Goal: Information Seeking & Learning: Learn about a topic

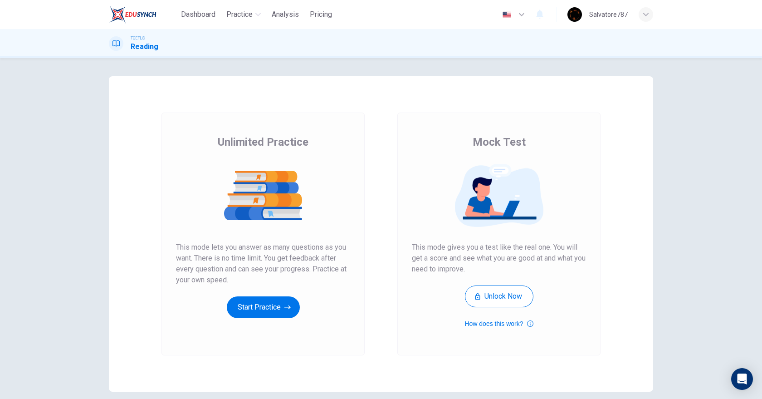
click at [261, 295] on div "Unlimited Practice This mode lets you answer as many questions as you want. The…" at bounding box center [263, 226] width 174 height 183
click at [249, 297] on button "Start Practice" at bounding box center [263, 307] width 73 height 22
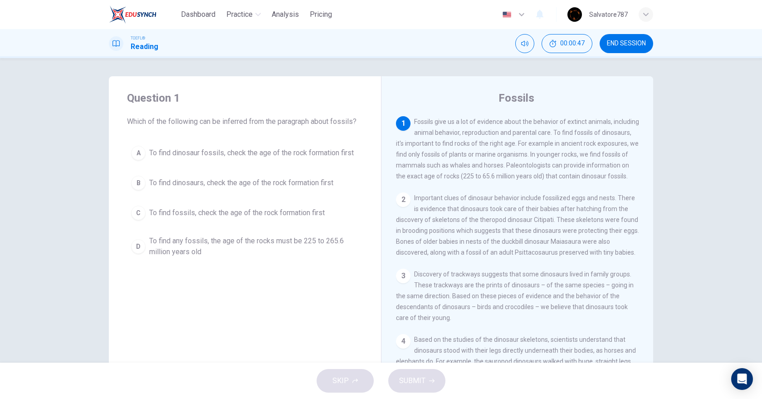
click at [272, 141] on div "Question 1 Which of the following can be inferred from the paragraph about foss…" at bounding box center [245, 176] width 272 height 200
click at [265, 148] on span "To find dinosaur fossils, check the age of the rock formation first" at bounding box center [251, 152] width 205 height 11
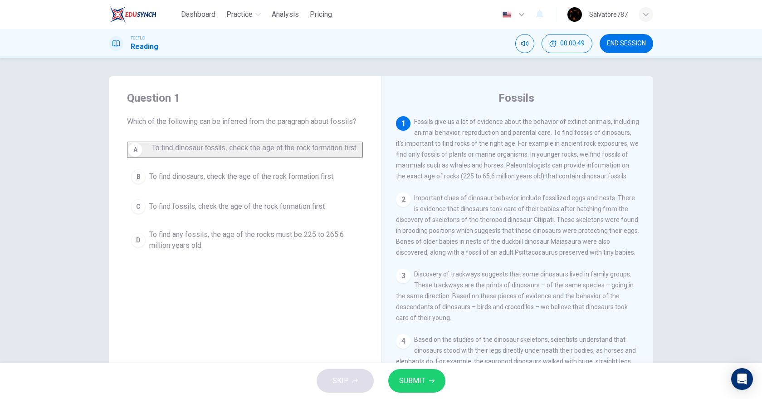
click at [415, 376] on span "SUBMIT" at bounding box center [412, 380] width 26 height 13
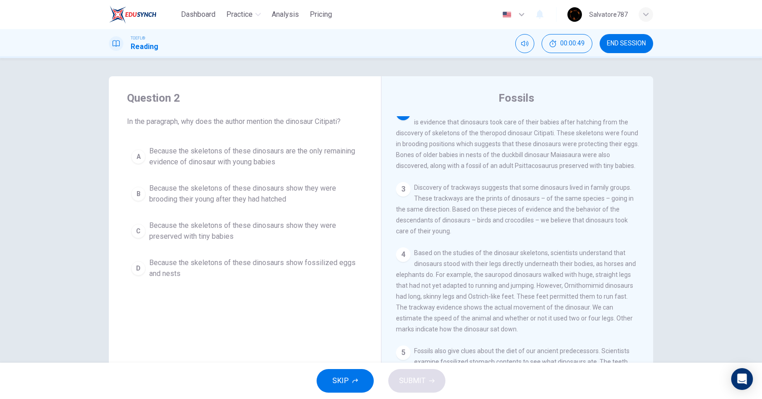
scroll to position [87, 0]
click at [257, 201] on span "Because the skeletons of these dinosaurs show they were brooding their young af…" at bounding box center [254, 194] width 210 height 22
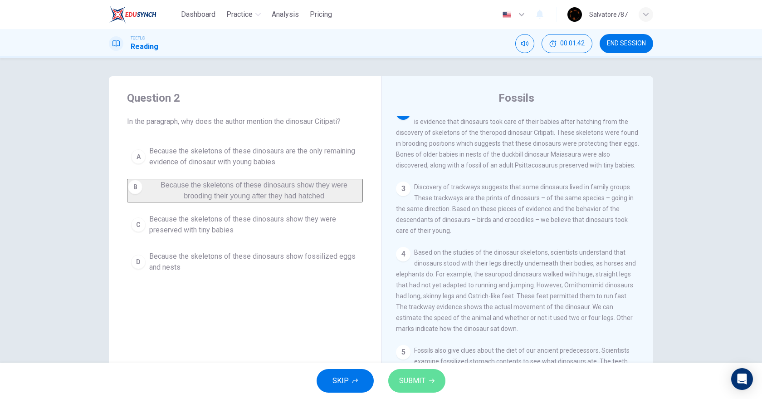
click at [416, 371] on button "SUBMIT" at bounding box center [416, 381] width 57 height 24
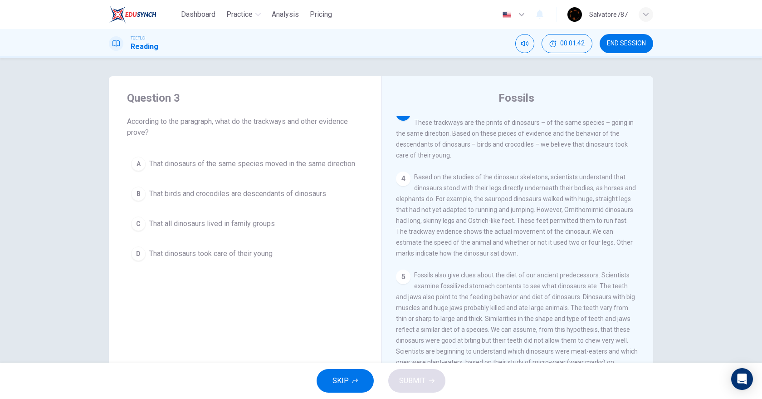
scroll to position [163, 0]
click at [260, 258] on span "That dinosaurs took care of their young" at bounding box center [210, 253] width 123 height 11
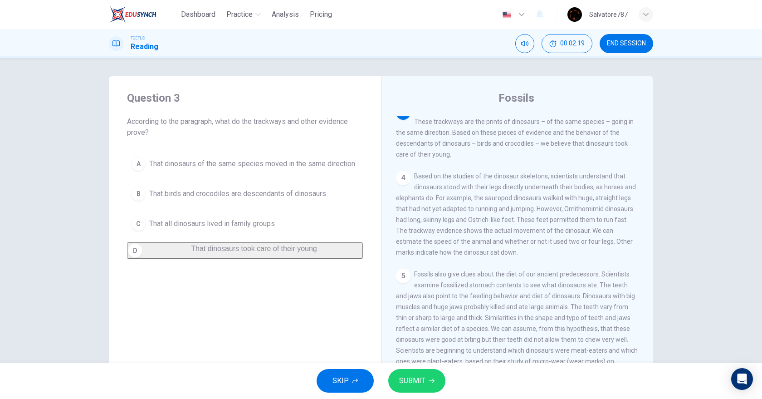
click at [426, 375] on button "SUBMIT" at bounding box center [416, 381] width 57 height 24
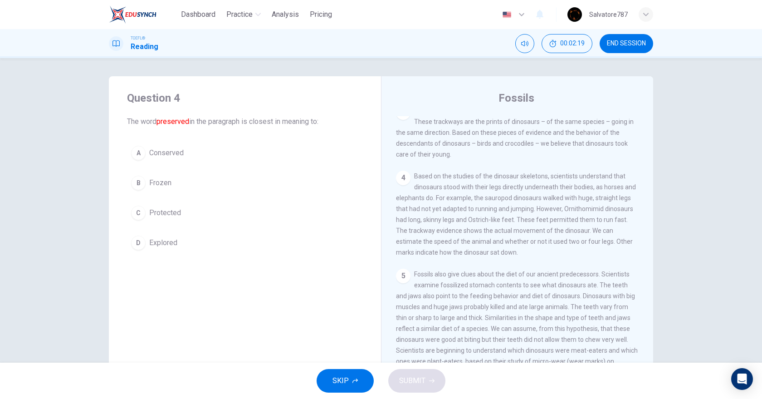
scroll to position [87, 0]
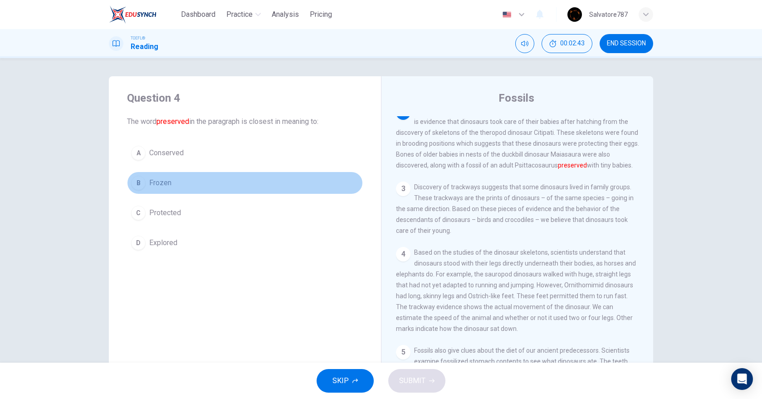
click at [196, 188] on button "B Frozen" at bounding box center [245, 182] width 236 height 23
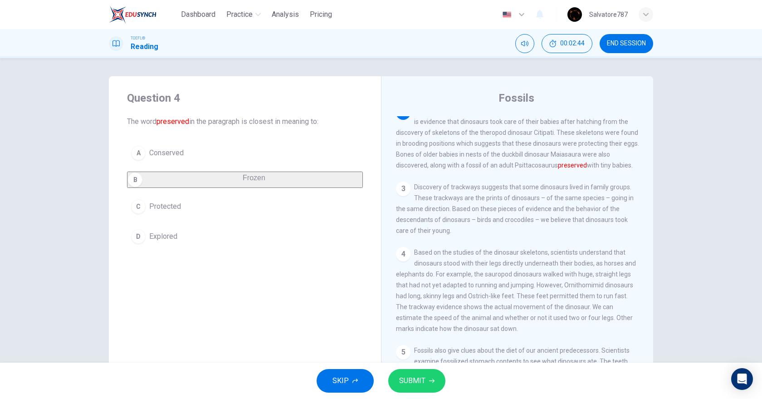
click at [199, 151] on button "A Conserved" at bounding box center [245, 153] width 236 height 23
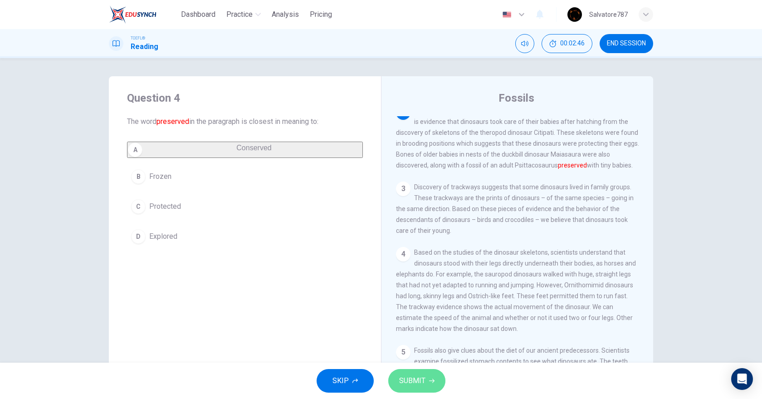
click at [426, 371] on button "SUBMIT" at bounding box center [416, 381] width 57 height 24
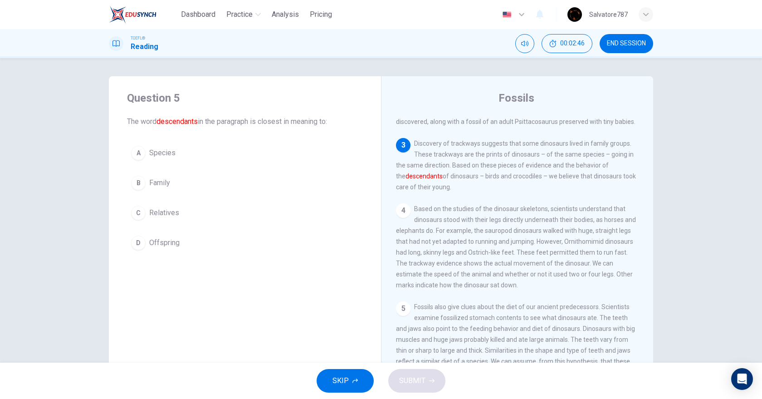
scroll to position [163, 0]
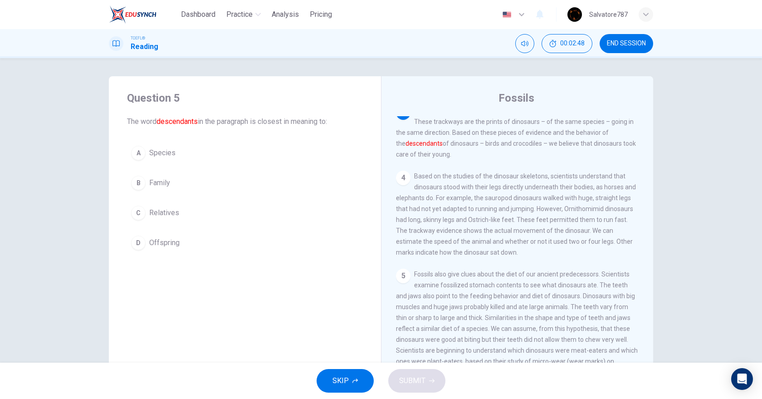
click at [160, 238] on span "Offspring" at bounding box center [164, 242] width 30 height 11
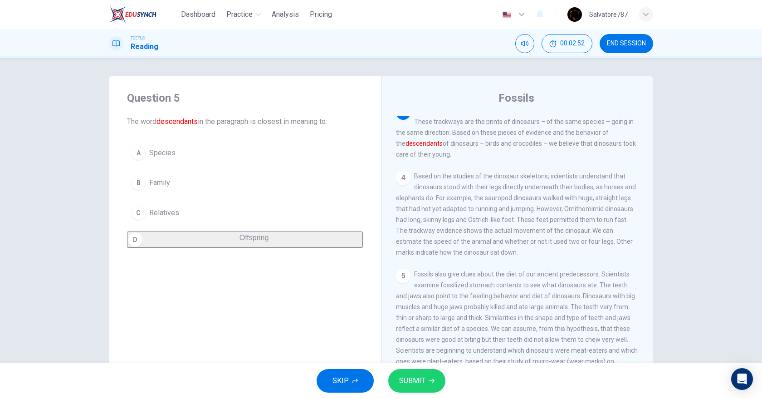
click at [448, 371] on div "SKIP SUBMIT" at bounding box center [381, 380] width 762 height 36
click at [432, 378] on button "SUBMIT" at bounding box center [416, 381] width 57 height 24
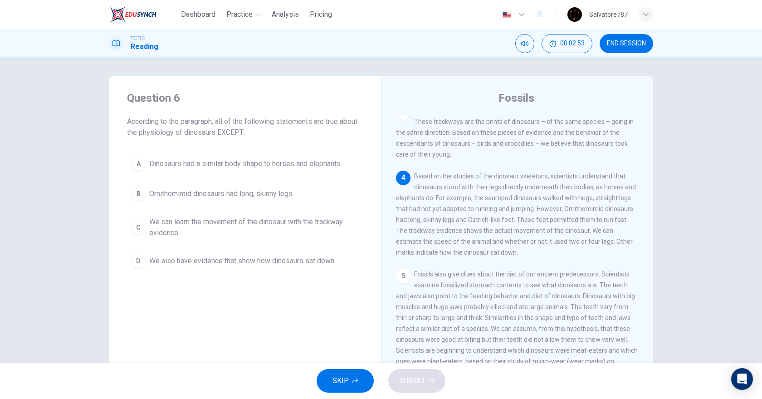
scroll to position [229, 0]
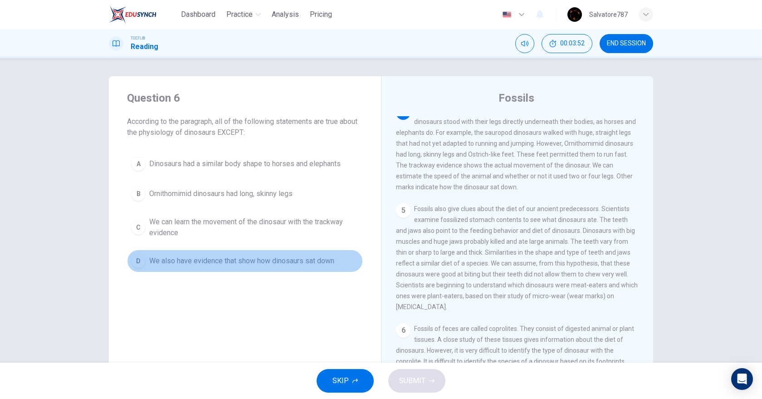
click at [254, 265] on span "We also have evidence that show how dinosaurs sat down" at bounding box center [241, 260] width 185 height 11
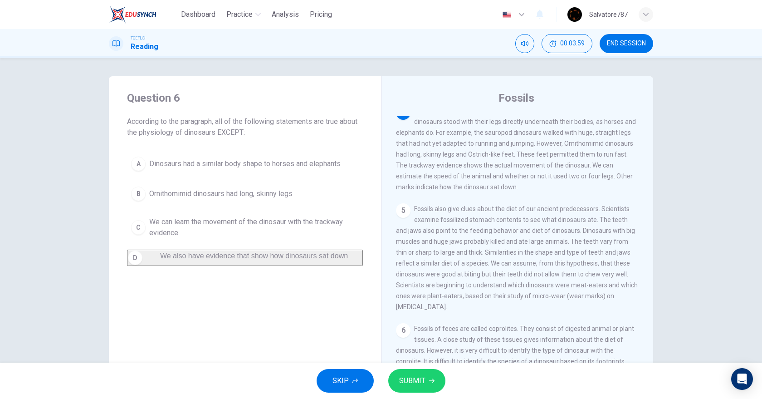
click at [309, 166] on span "Dinosaurs had a similar body shape to horses and elephants" at bounding box center [244, 163] width 191 height 11
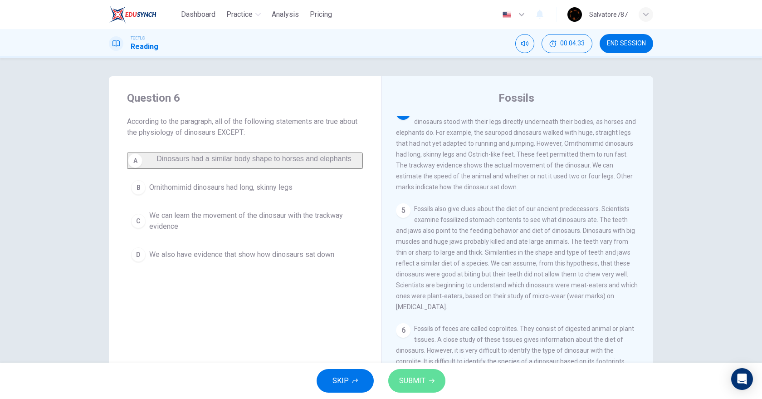
click at [409, 377] on span "SUBMIT" at bounding box center [412, 380] width 26 height 13
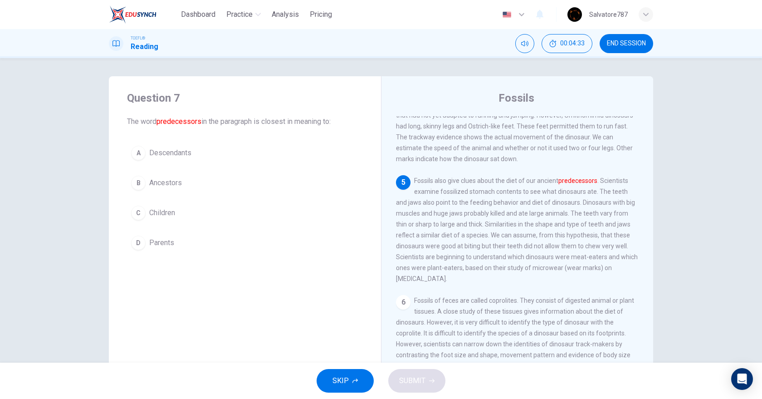
scroll to position [265, 0]
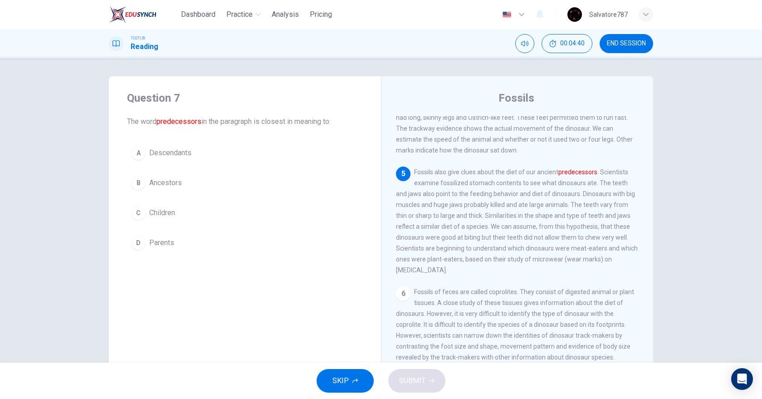
click at [200, 179] on button "B Ancestors" at bounding box center [245, 182] width 236 height 23
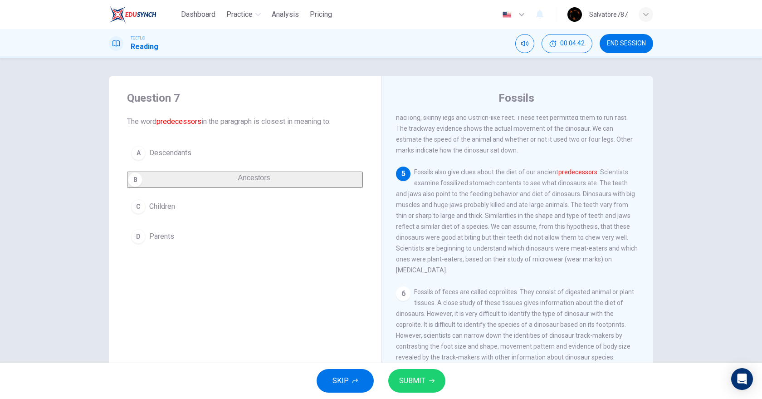
click at [414, 380] on span "SUBMIT" at bounding box center [412, 380] width 26 height 13
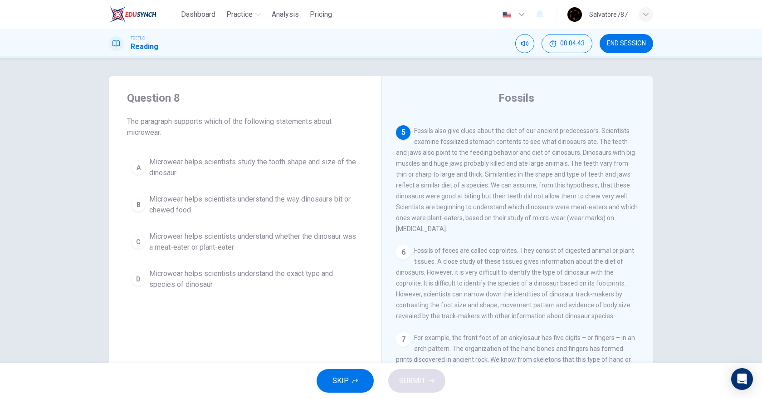
scroll to position [327, 0]
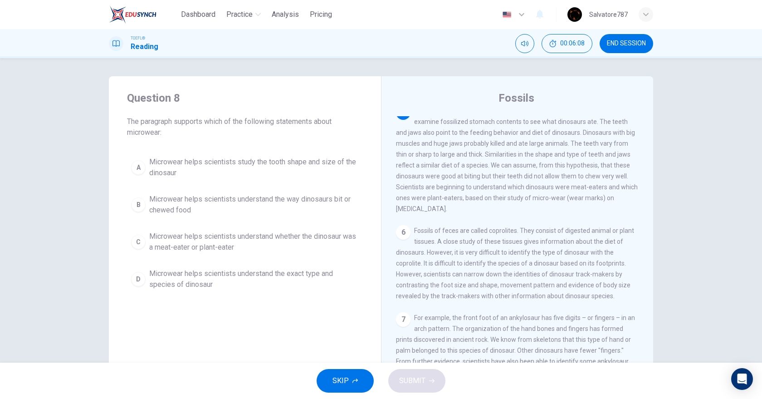
click at [242, 246] on span "Microwear helps scientists understand whether the dinosaur was a meat-eater or …" at bounding box center [254, 242] width 210 height 22
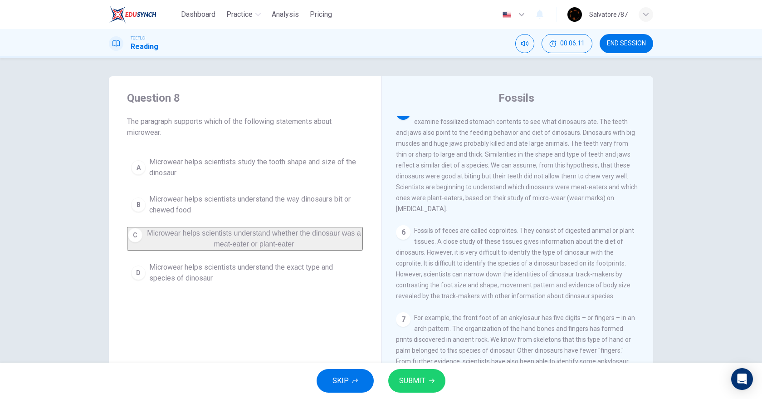
click at [421, 375] on span "SUBMIT" at bounding box center [412, 380] width 26 height 13
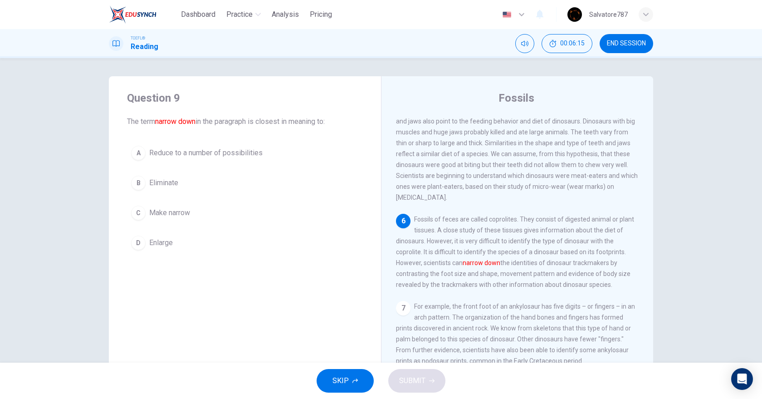
click at [240, 156] on span "Reduce to a number of possibilities" at bounding box center [205, 152] width 113 height 11
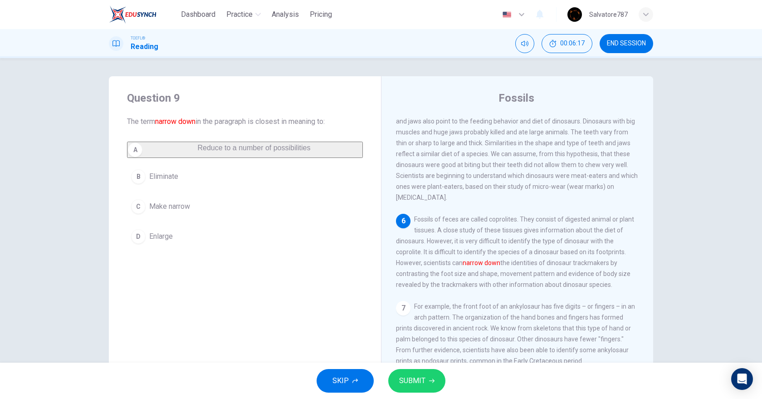
click at [416, 384] on span "SUBMIT" at bounding box center [412, 380] width 26 height 13
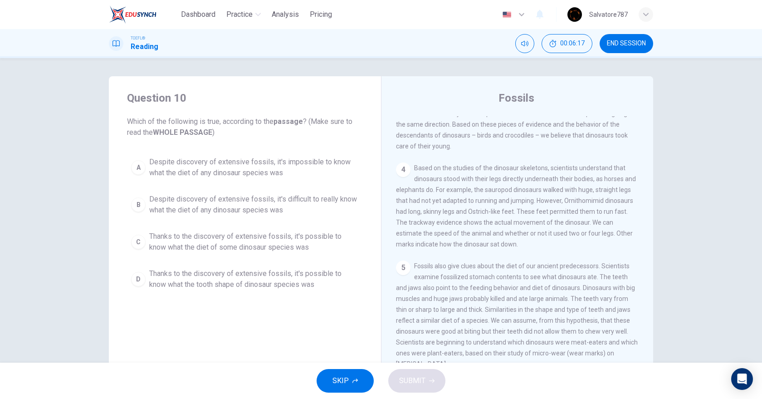
scroll to position [0, 0]
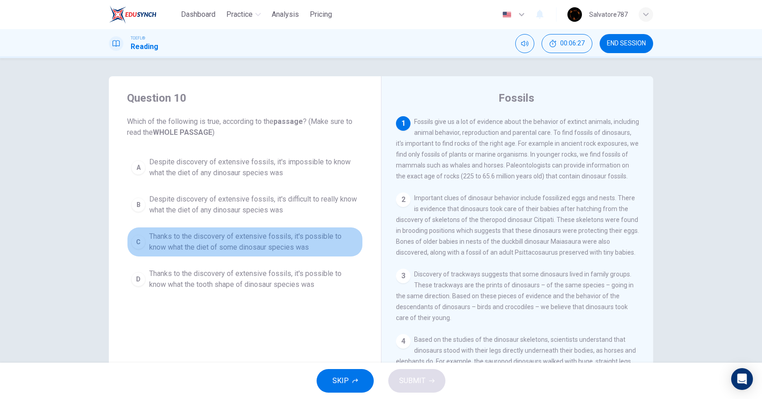
click at [245, 231] on span "Thanks to the discovery of extensive fossils, it's possible to know what the di…" at bounding box center [254, 242] width 210 height 22
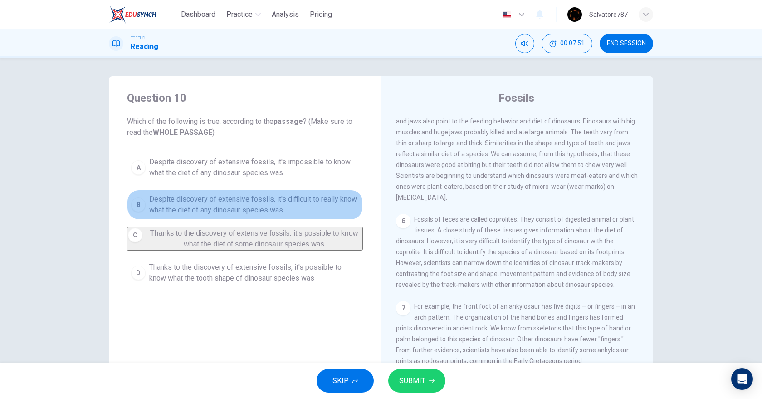
click at [237, 208] on span "Despite discovery of extensive fossils, it's difficult to really know what the …" at bounding box center [254, 205] width 210 height 22
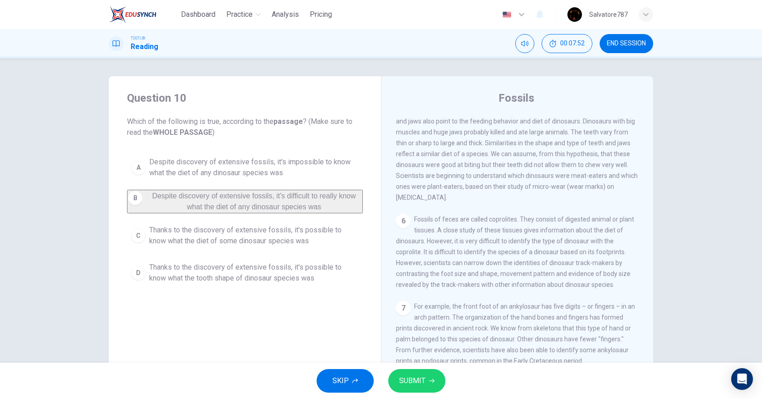
click at [423, 372] on button "SUBMIT" at bounding box center [416, 381] width 57 height 24
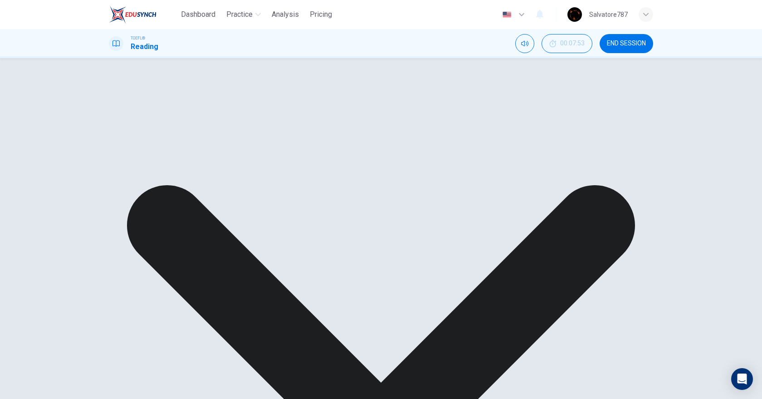
scroll to position [47, 0]
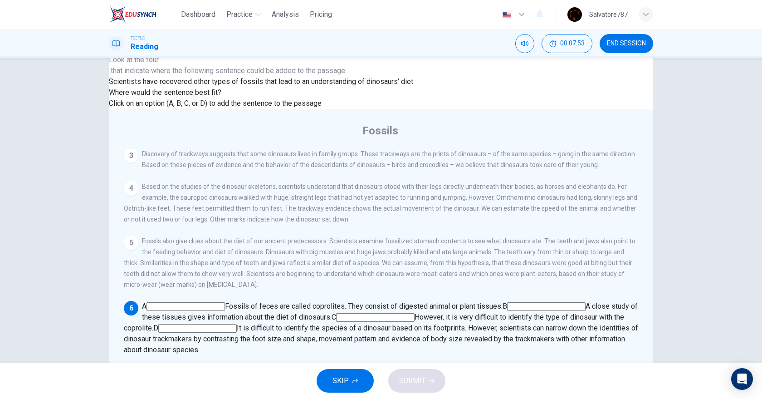
scroll to position [389, 0]
click at [147, 302] on span "A" at bounding box center [144, 306] width 5 height 9
click at [225, 302] on input at bounding box center [186, 306] width 78 height 9
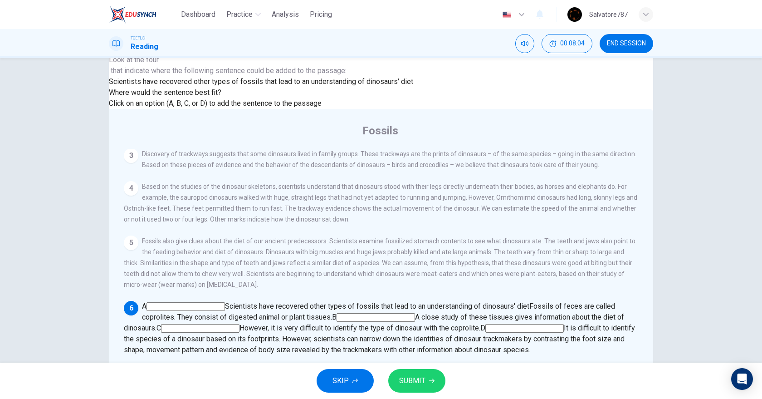
click at [415, 313] on input at bounding box center [376, 317] width 78 height 9
click at [147, 302] on span "A" at bounding box center [144, 306] width 5 height 9
click at [225, 302] on input at bounding box center [186, 306] width 78 height 9
click at [415, 313] on input at bounding box center [376, 317] width 78 height 9
click at [240, 324] on input at bounding box center [200, 328] width 78 height 9
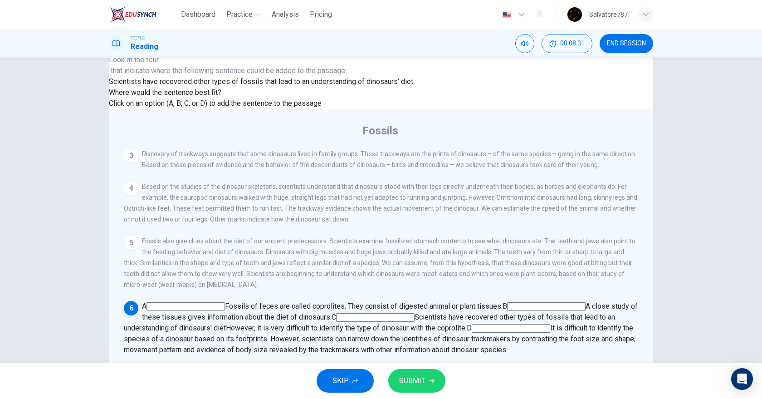
click at [482, 324] on input at bounding box center [511, 328] width 78 height 9
click at [225, 302] on input at bounding box center [186, 306] width 78 height 9
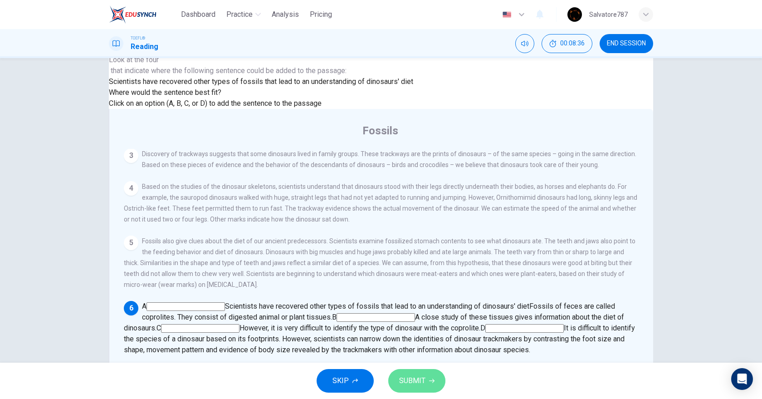
click at [406, 372] on button "SUBMIT" at bounding box center [416, 381] width 57 height 24
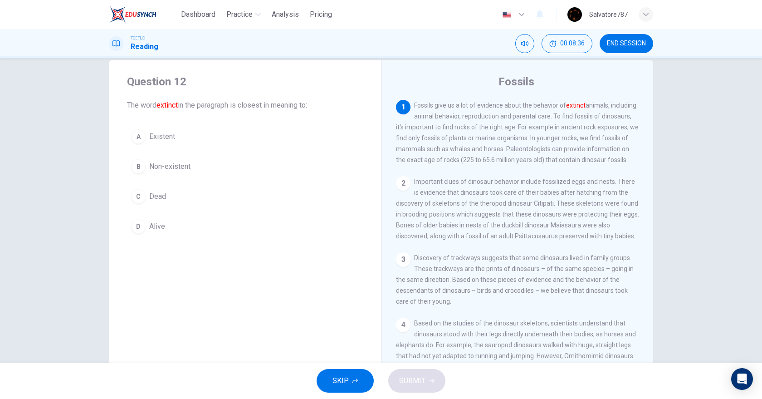
scroll to position [0, 0]
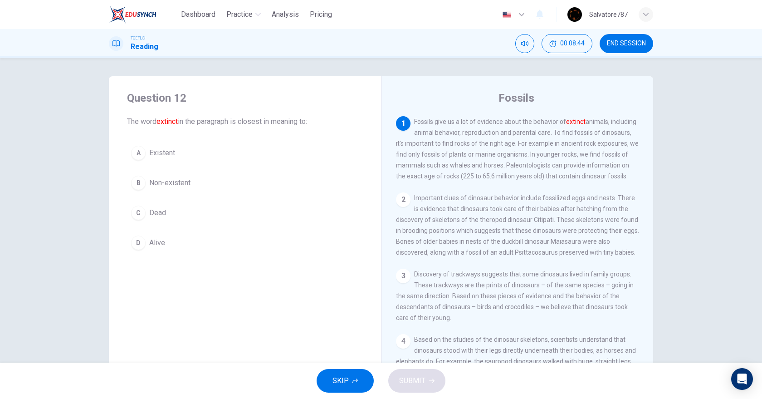
click at [171, 203] on button "C Dead" at bounding box center [245, 212] width 236 height 23
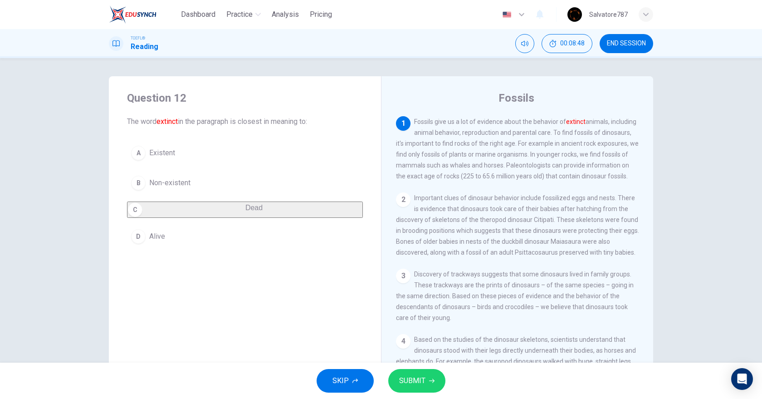
click at [201, 185] on button "B Non-existent" at bounding box center [245, 182] width 236 height 23
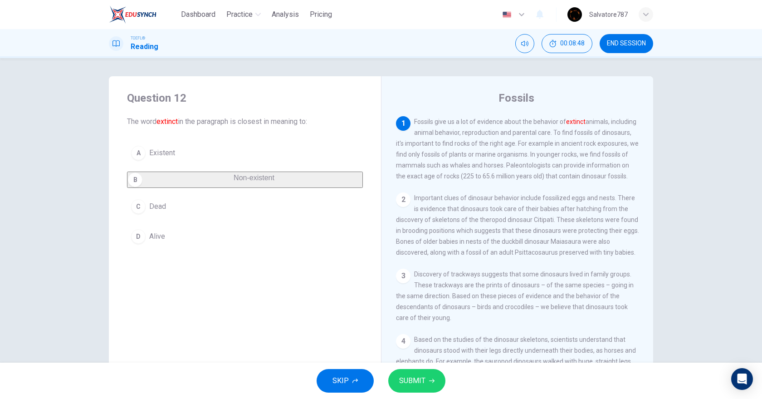
click at [426, 380] on button "SUBMIT" at bounding box center [416, 381] width 57 height 24
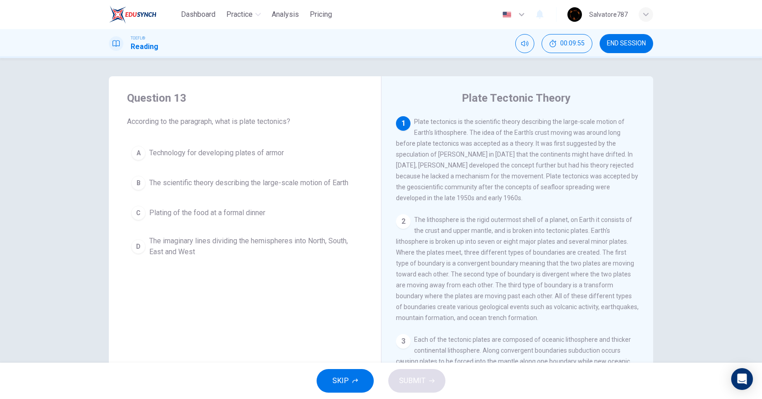
click at [297, 184] on span "The scientific theory describing the large-scale motion of Earth" at bounding box center [248, 182] width 199 height 11
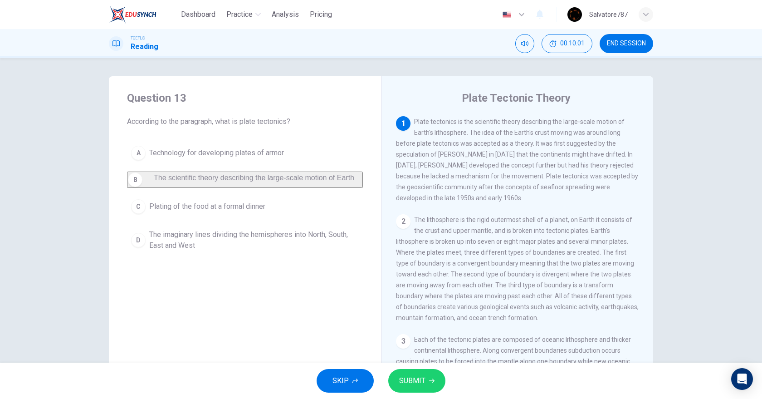
click at [420, 380] on span "SUBMIT" at bounding box center [412, 380] width 26 height 13
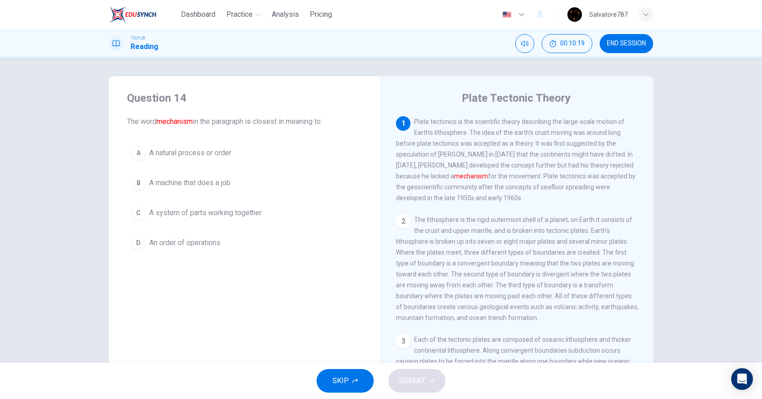
click at [238, 151] on button "A A natural process or order" at bounding box center [245, 153] width 236 height 23
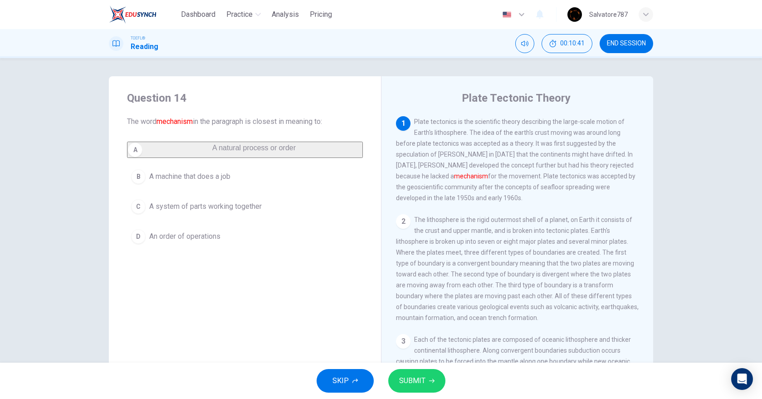
click at [254, 218] on button "C A system of parts working together" at bounding box center [245, 206] width 236 height 23
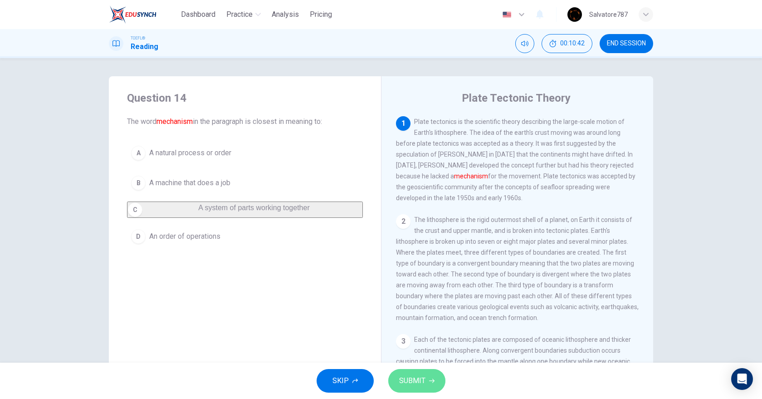
click at [441, 381] on button "SUBMIT" at bounding box center [416, 381] width 57 height 24
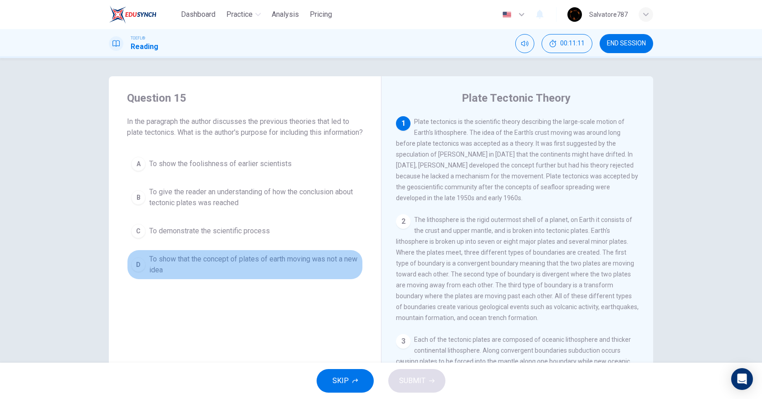
click at [321, 275] on span "To show that the concept of plates of earth moving was not a new idea" at bounding box center [254, 265] width 210 height 22
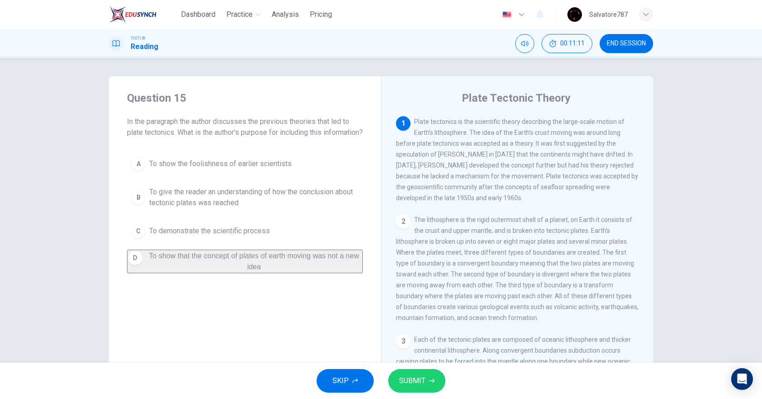
click at [416, 377] on span "SUBMIT" at bounding box center [412, 380] width 26 height 13
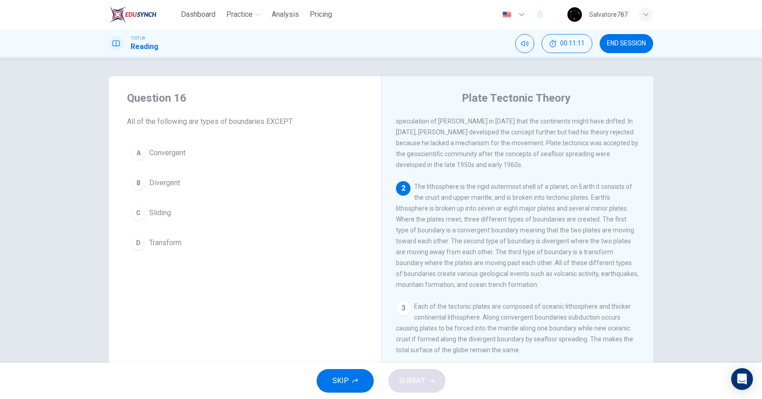
scroll to position [37, 0]
click at [182, 212] on button "C Sliding" at bounding box center [245, 212] width 236 height 23
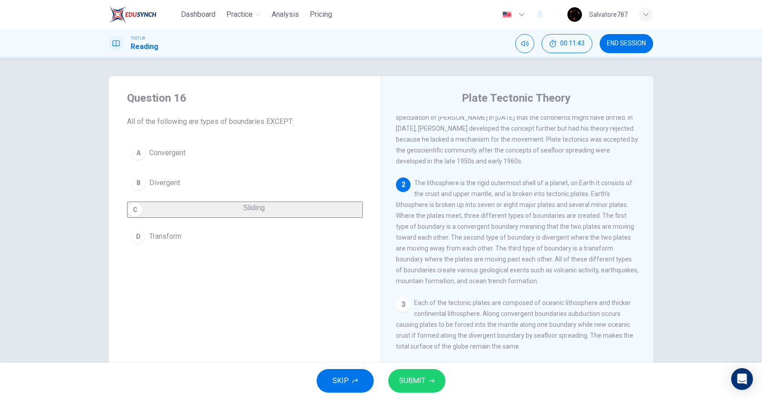
click at [407, 381] on span "SUBMIT" at bounding box center [412, 380] width 26 height 13
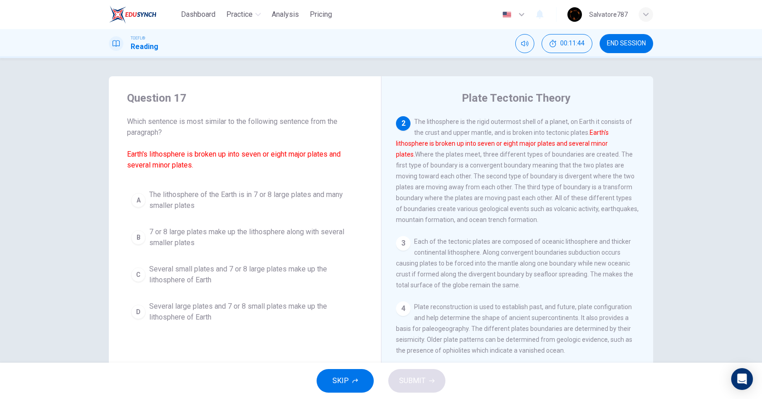
scroll to position [44, 0]
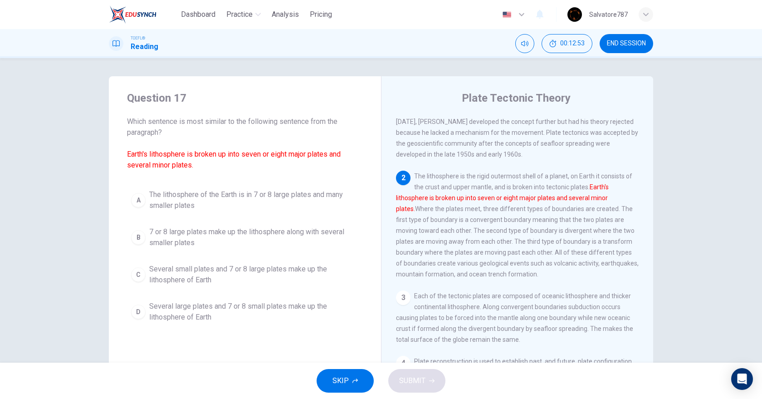
click at [223, 272] on span "Several small plates and 7 or 8 large plates make up the lithosphere of Earth" at bounding box center [254, 275] width 210 height 22
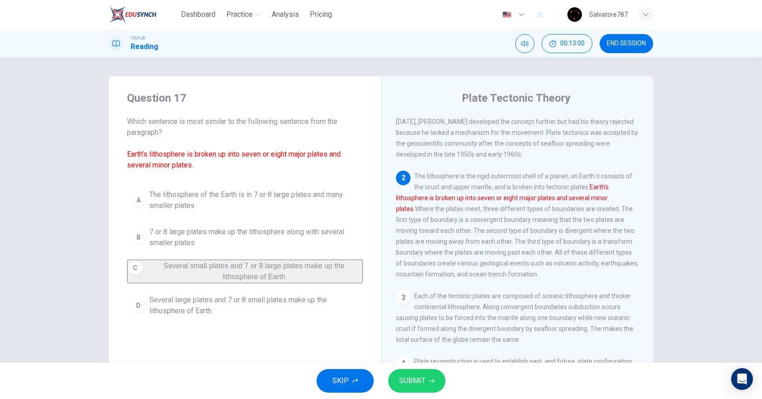
click at [241, 246] on span "7 or 8 large plates make up the lithosphere along with several smaller plates" at bounding box center [254, 237] width 210 height 22
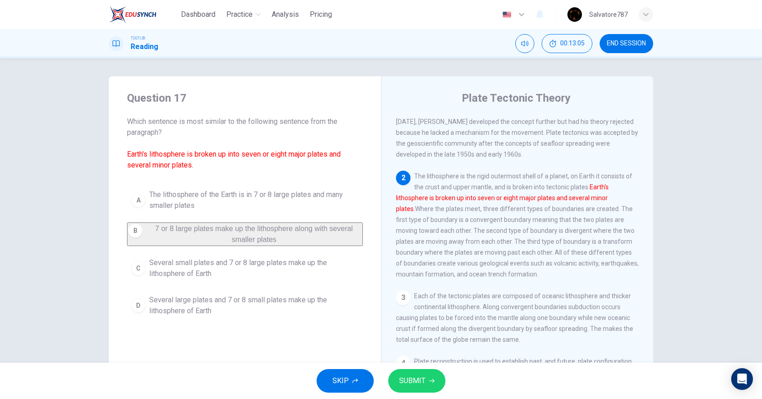
click at [296, 274] on span "Several small plates and 7 or 8 large plates make up the lithosphere of Earth" at bounding box center [254, 268] width 210 height 22
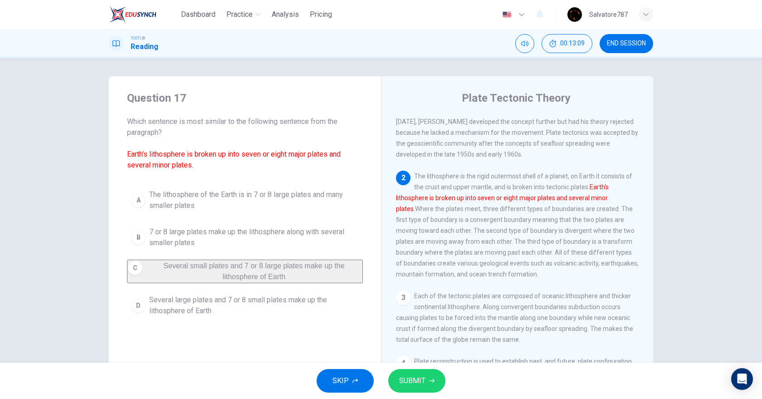
click at [417, 373] on button "SUBMIT" at bounding box center [416, 381] width 57 height 24
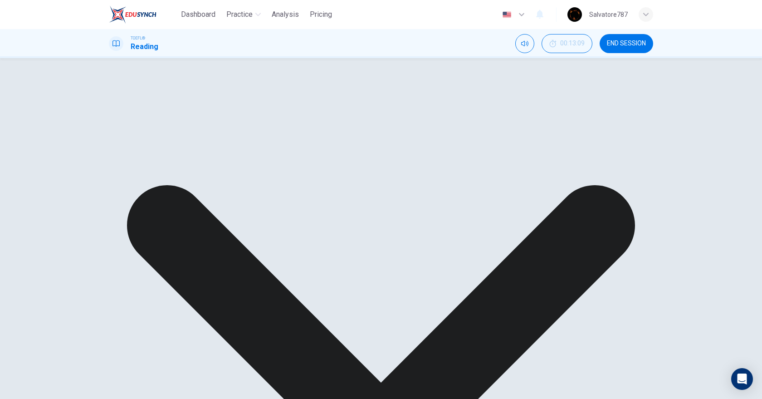
click at [189, 205] on div "A The lithosphere of the Earth is in 7 or 8 large plates and many smaller plate…" at bounding box center [245, 243] width 236 height 116
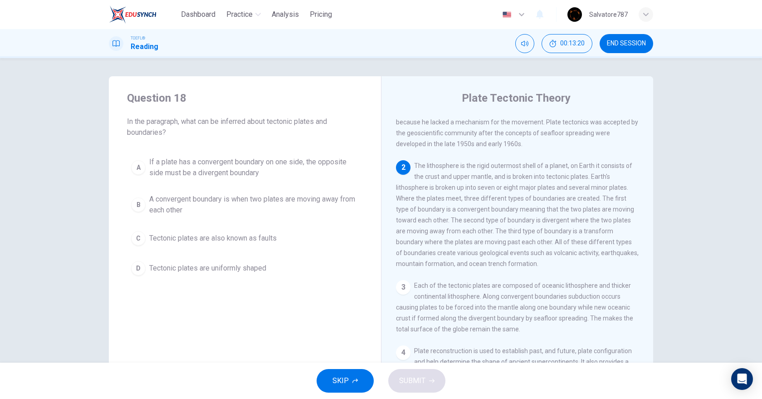
scroll to position [54, 0]
click at [223, 264] on span "Tectonic plates are uniformly shaped" at bounding box center [207, 268] width 117 height 11
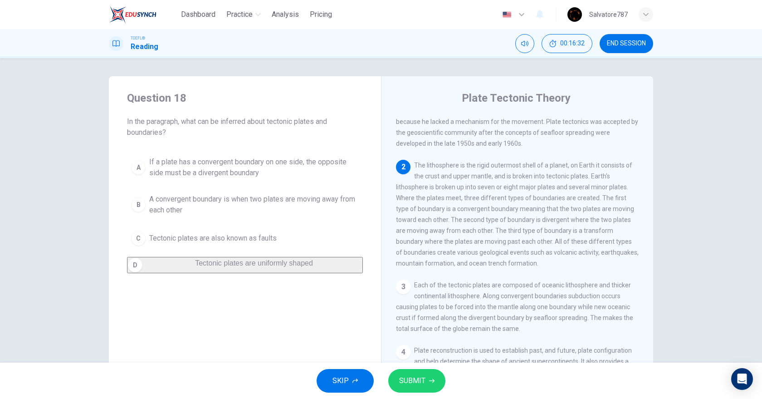
click at [391, 381] on button "SUBMIT" at bounding box center [416, 381] width 57 height 24
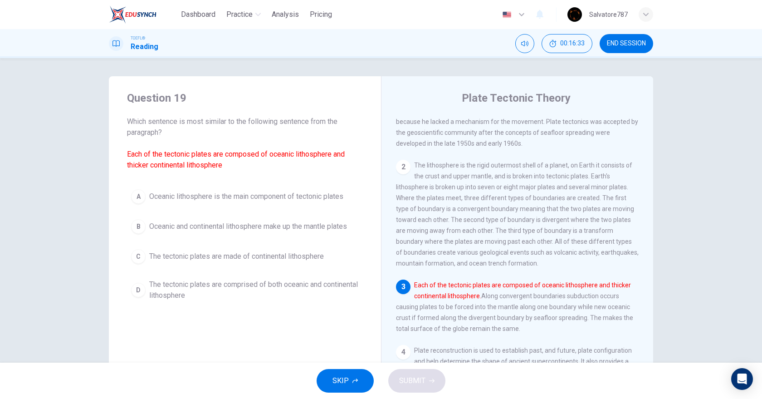
scroll to position [102, 0]
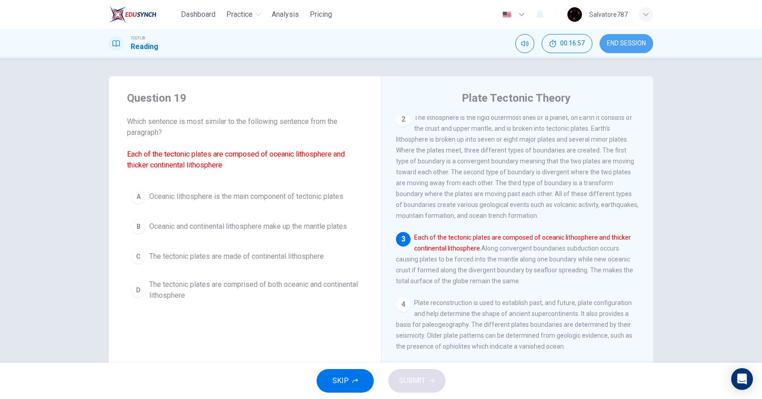
click at [621, 40] on span "END SESSION" at bounding box center [626, 43] width 39 height 7
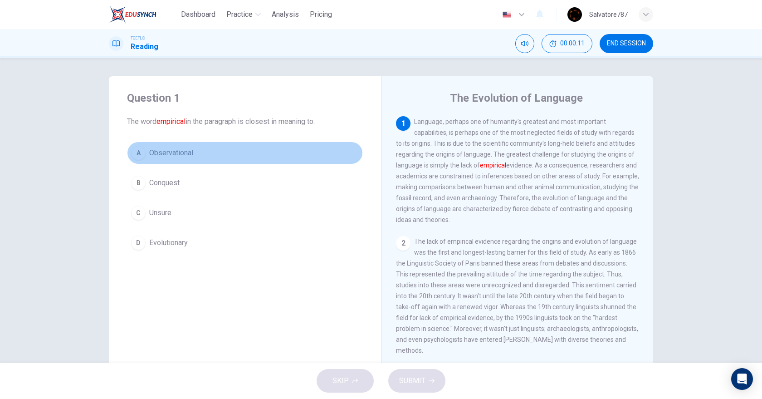
click at [197, 149] on button "A Observational" at bounding box center [245, 153] width 236 height 23
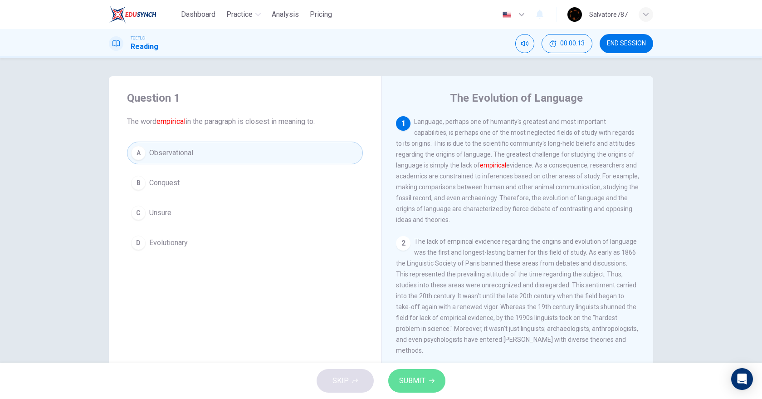
click at [414, 381] on span "SUBMIT" at bounding box center [412, 380] width 26 height 13
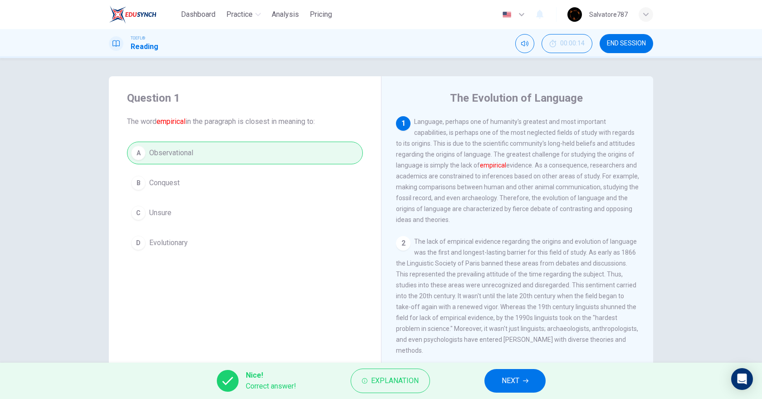
click at [501, 383] on button "NEXT" at bounding box center [514, 381] width 61 height 24
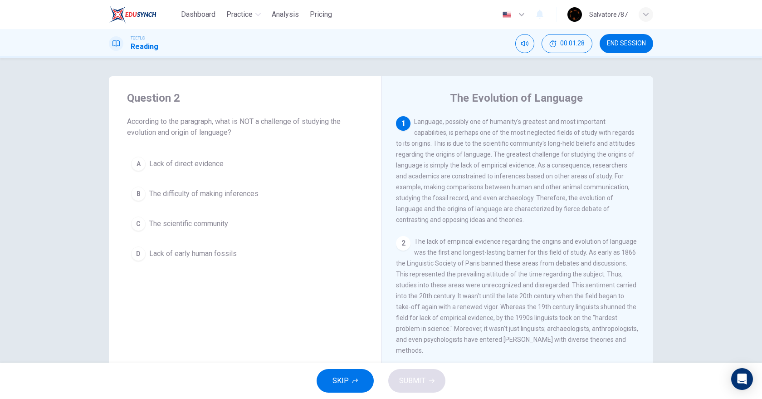
click at [249, 246] on button "D Lack of early human fossils" at bounding box center [245, 253] width 236 height 23
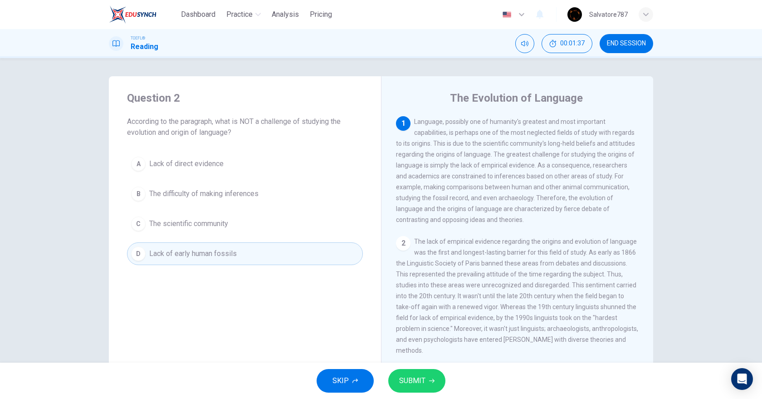
click at [410, 381] on span "SUBMIT" at bounding box center [412, 380] width 26 height 13
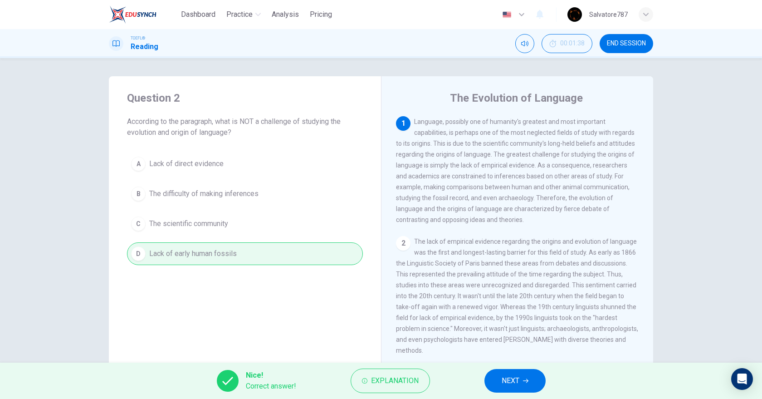
click at [517, 382] on span "NEXT" at bounding box center [511, 380] width 18 height 13
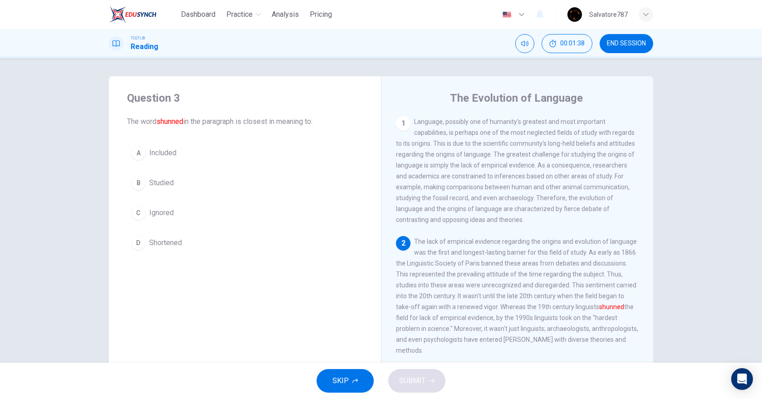
scroll to position [69, 0]
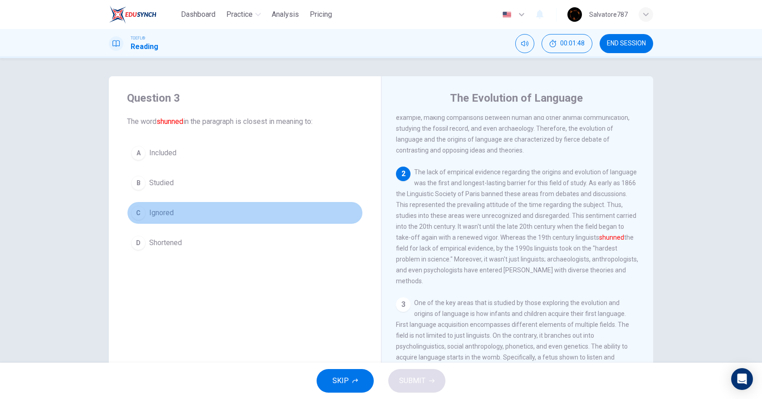
click at [184, 216] on button "C Ignored" at bounding box center [245, 212] width 236 height 23
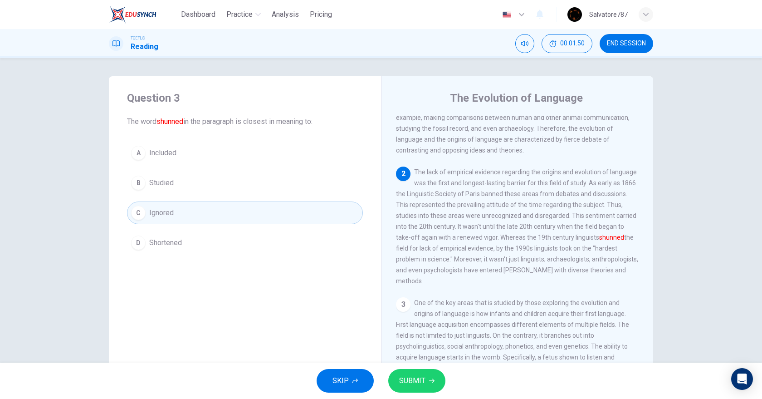
click at [426, 384] on button "SUBMIT" at bounding box center [416, 381] width 57 height 24
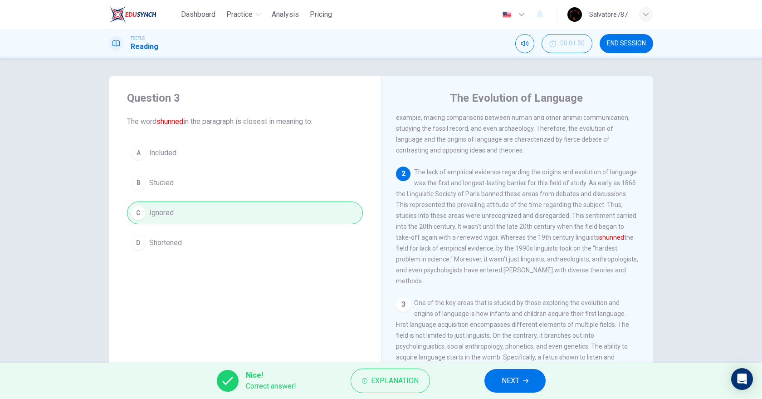
click at [489, 382] on button "NEXT" at bounding box center [514, 381] width 61 height 24
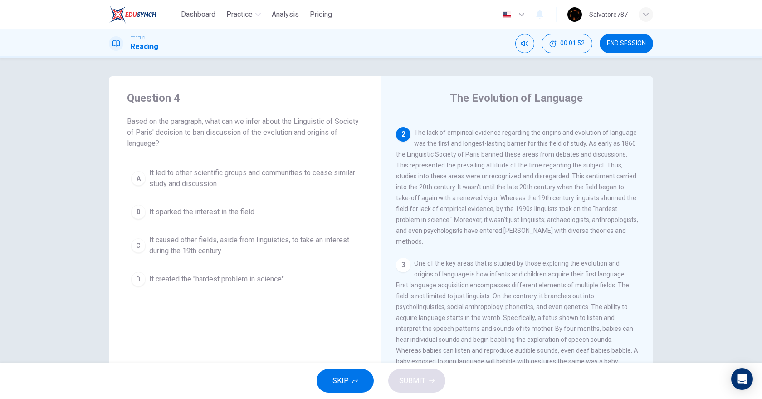
scroll to position [54, 0]
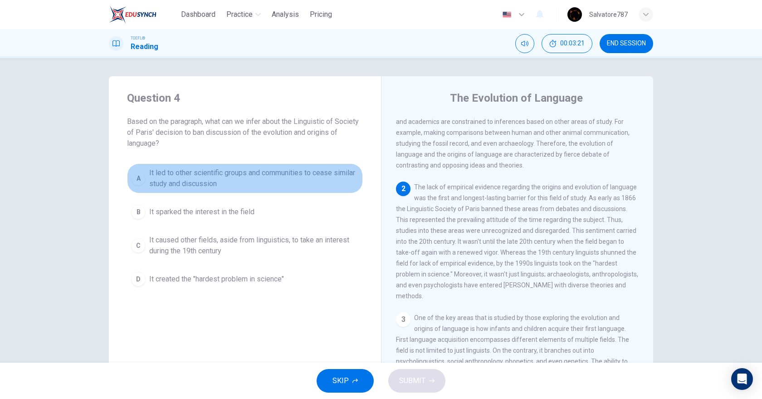
click at [218, 179] on span "It led to other scientific groups and communities to cease similar study and di…" at bounding box center [254, 178] width 210 height 22
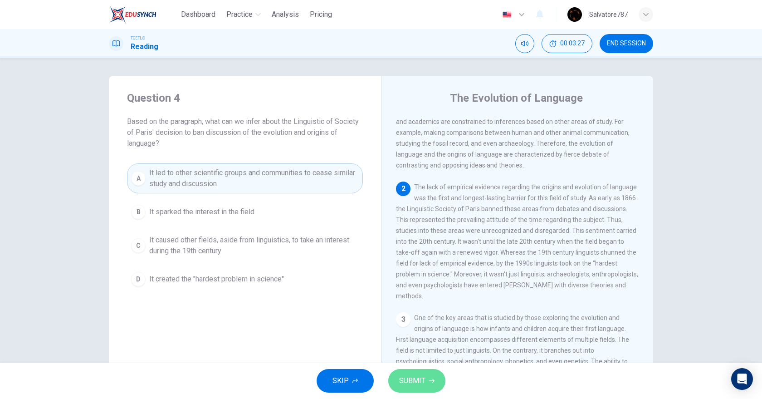
click at [438, 386] on button "SUBMIT" at bounding box center [416, 381] width 57 height 24
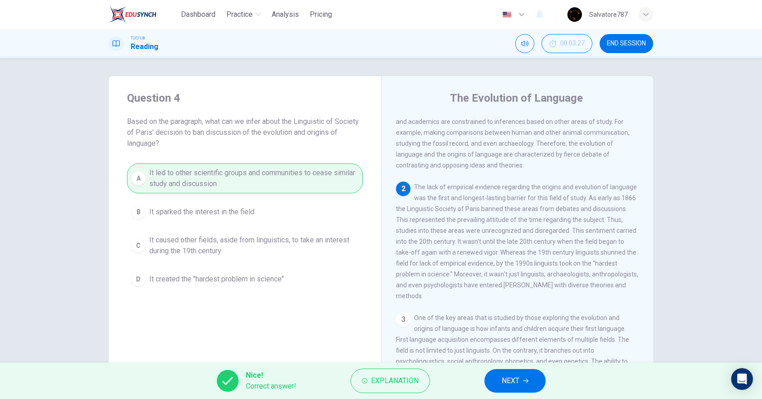
click at [498, 384] on button "NEXT" at bounding box center [514, 381] width 61 height 24
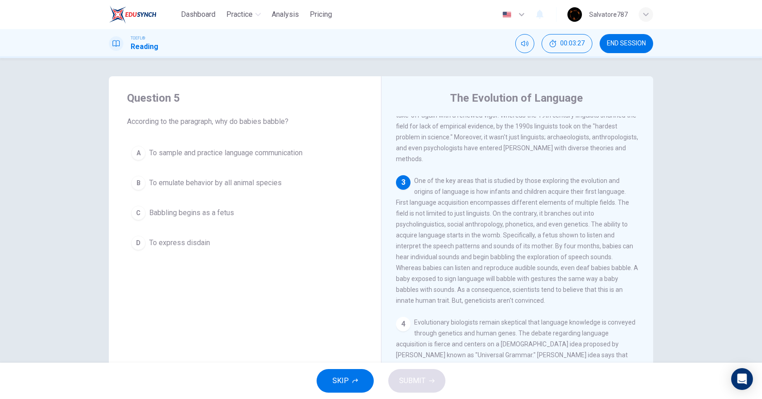
scroll to position [211, 0]
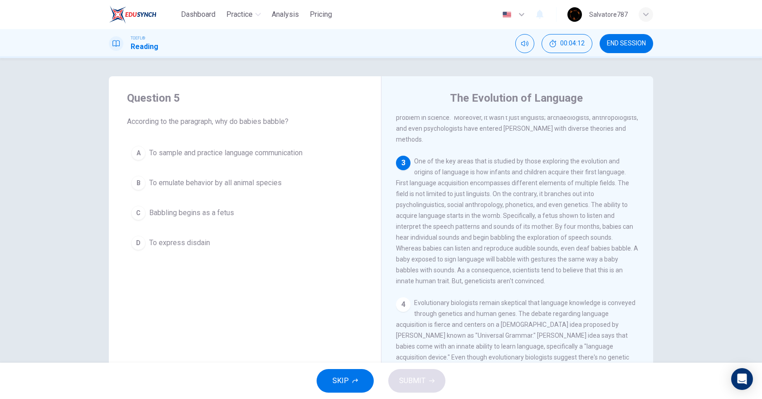
click at [267, 161] on button "A To sample and practice language communication" at bounding box center [245, 153] width 236 height 23
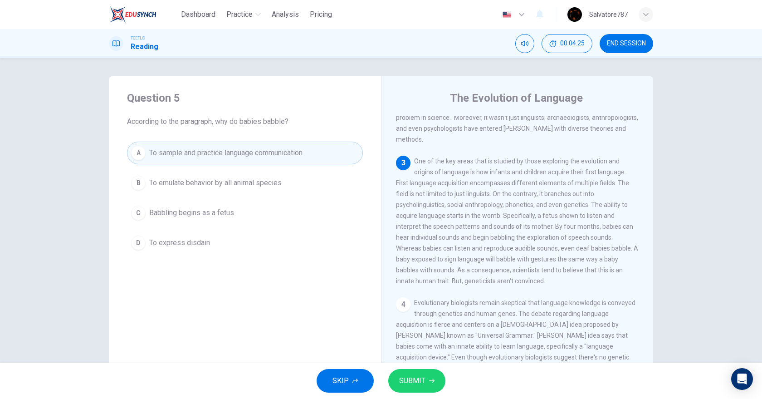
click at [426, 380] on button "SUBMIT" at bounding box center [416, 381] width 57 height 24
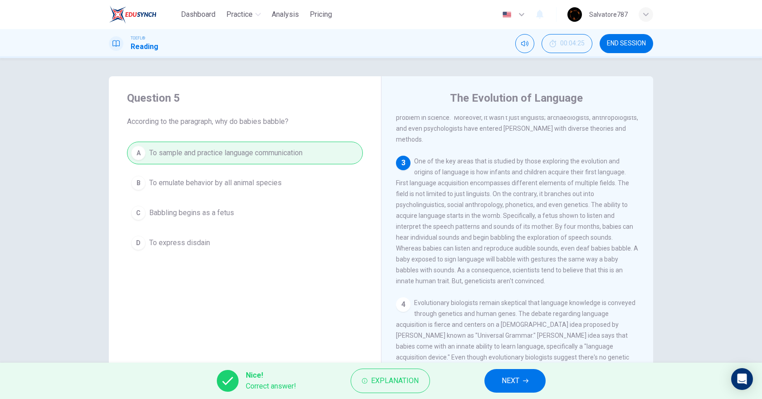
click at [495, 382] on button "NEXT" at bounding box center [514, 381] width 61 height 24
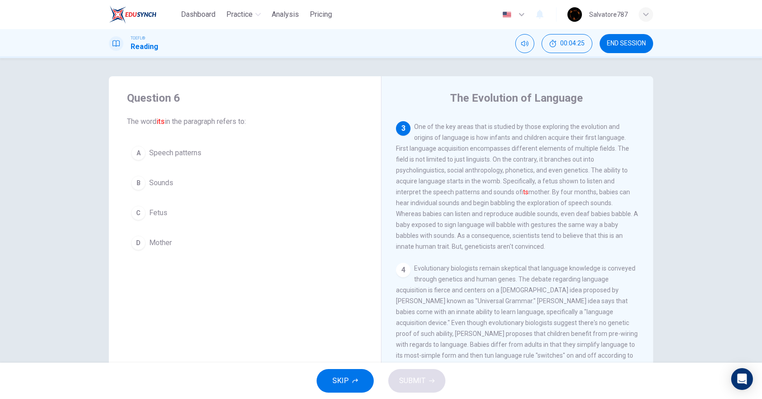
scroll to position [250, 0]
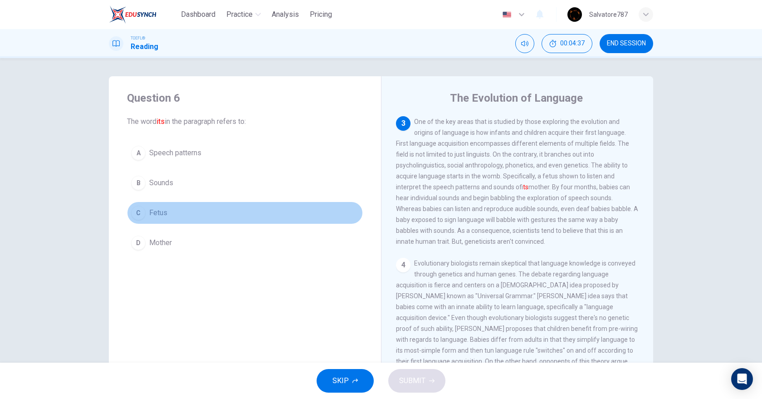
click at [191, 210] on button "C Fetus" at bounding box center [245, 212] width 236 height 23
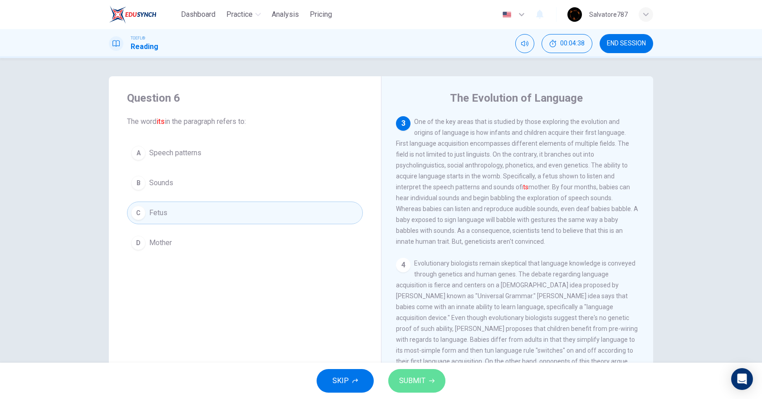
click at [430, 384] on button "SUBMIT" at bounding box center [416, 381] width 57 height 24
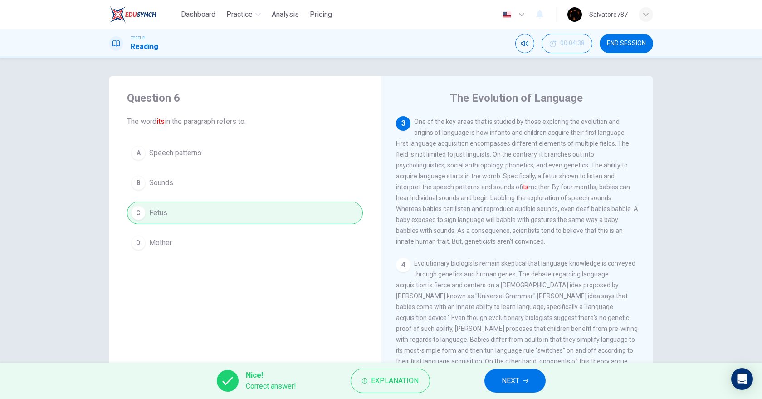
click at [502, 382] on span "NEXT" at bounding box center [511, 380] width 18 height 13
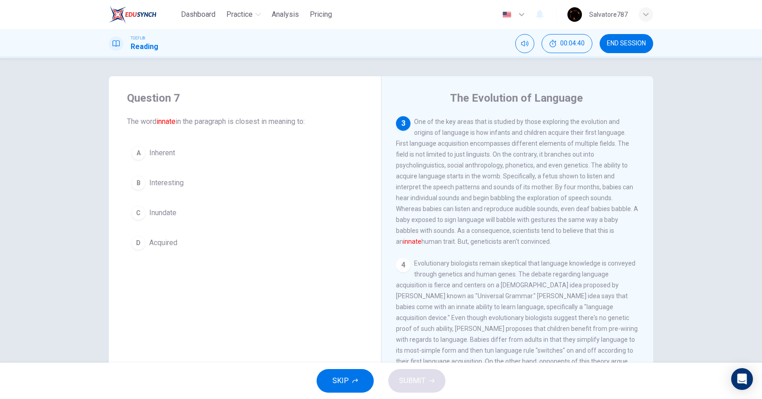
click at [185, 153] on button "A Inherent" at bounding box center [245, 153] width 236 height 23
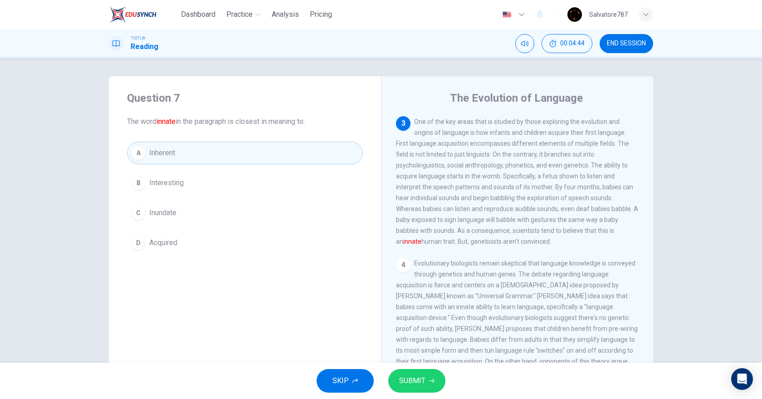
click at [425, 386] on span "SUBMIT" at bounding box center [412, 380] width 26 height 13
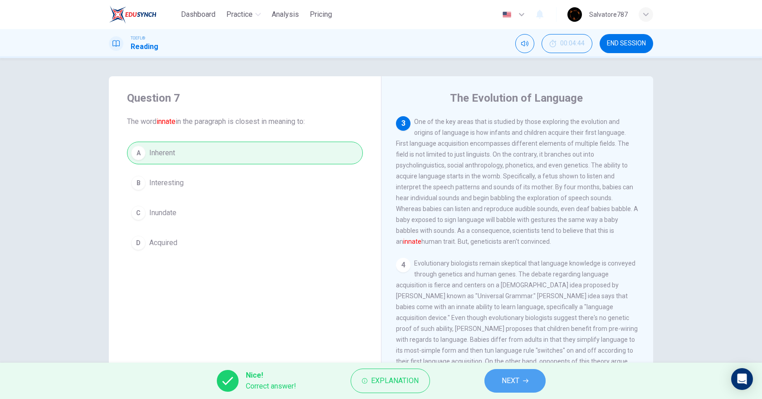
click at [500, 387] on button "NEXT" at bounding box center [514, 381] width 61 height 24
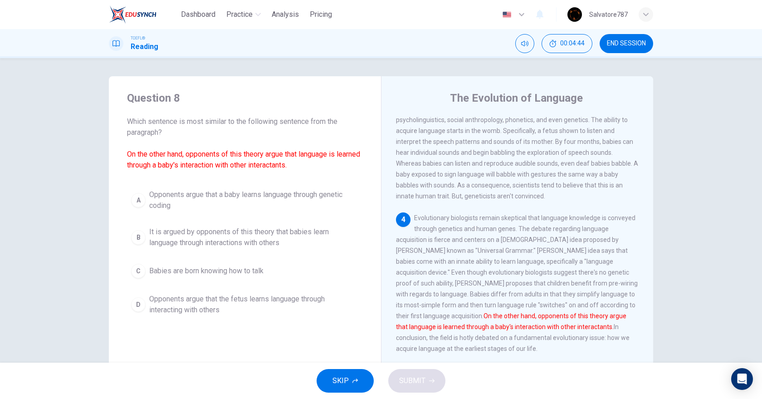
scroll to position [363, 0]
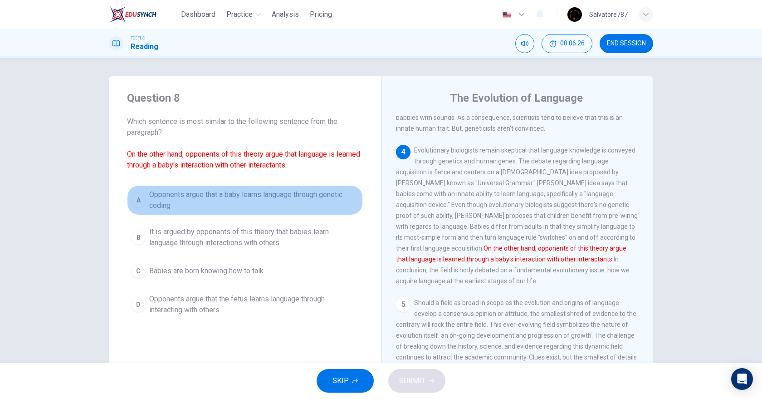
click at [305, 199] on span "Opponents argue that a baby learns language through genetic coding" at bounding box center [254, 200] width 210 height 22
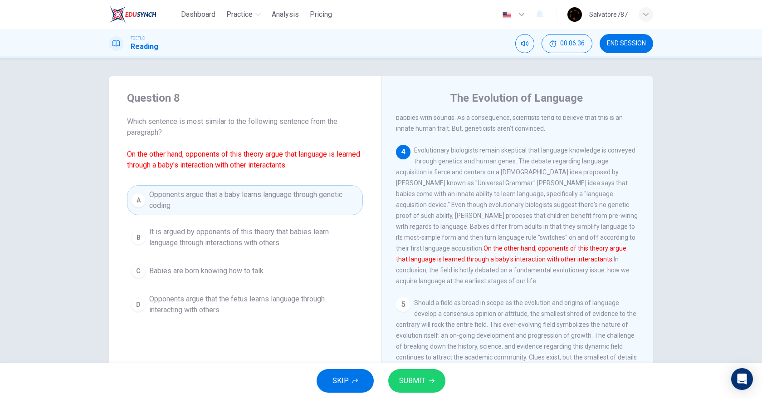
click at [402, 386] on span "SUBMIT" at bounding box center [412, 380] width 26 height 13
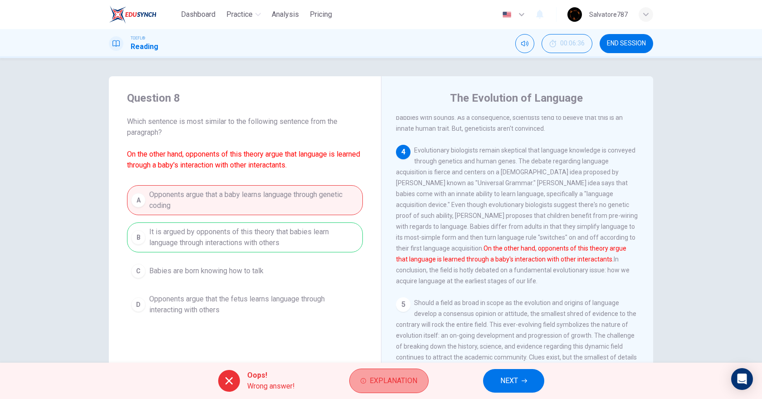
click at [383, 388] on button "Explanation" at bounding box center [388, 380] width 79 height 24
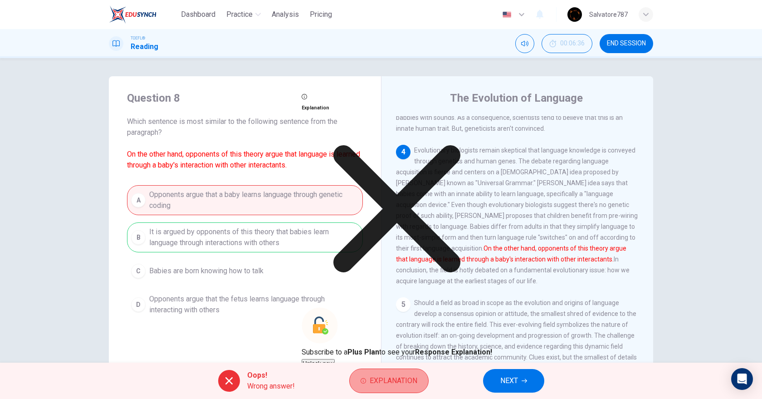
click at [383, 388] on button "Explanation" at bounding box center [388, 380] width 79 height 24
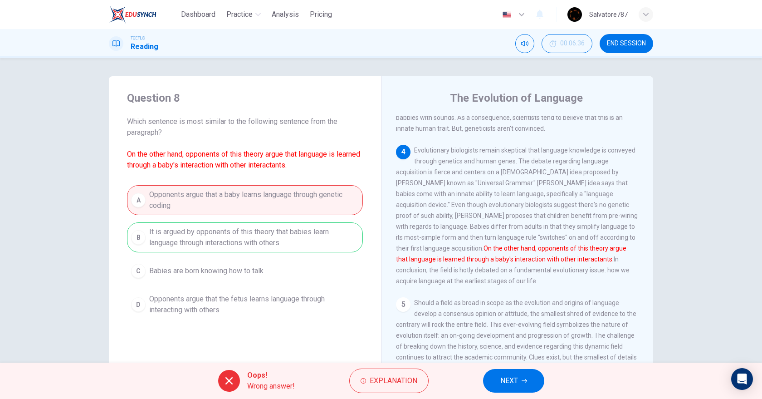
click at [503, 381] on span "NEXT" at bounding box center [509, 380] width 18 height 13
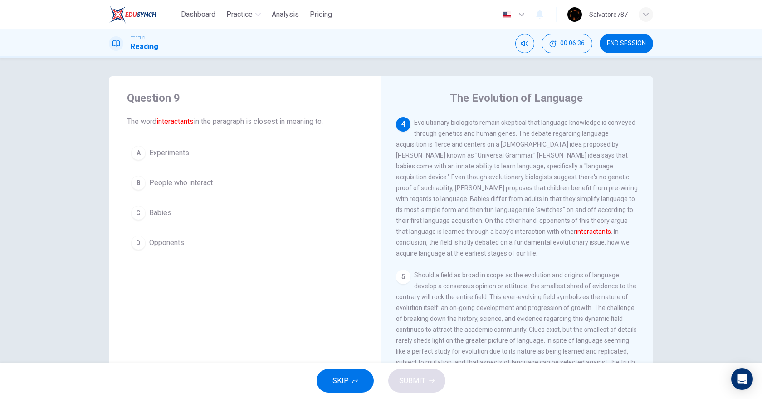
scroll to position [392, 0]
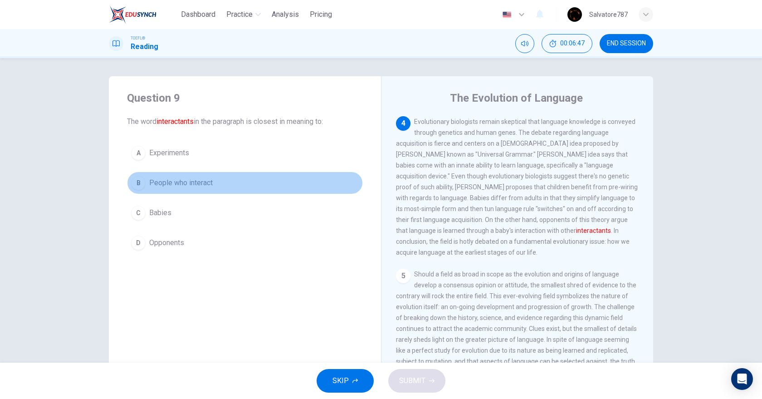
click at [189, 176] on button "B People who interact" at bounding box center [245, 182] width 236 height 23
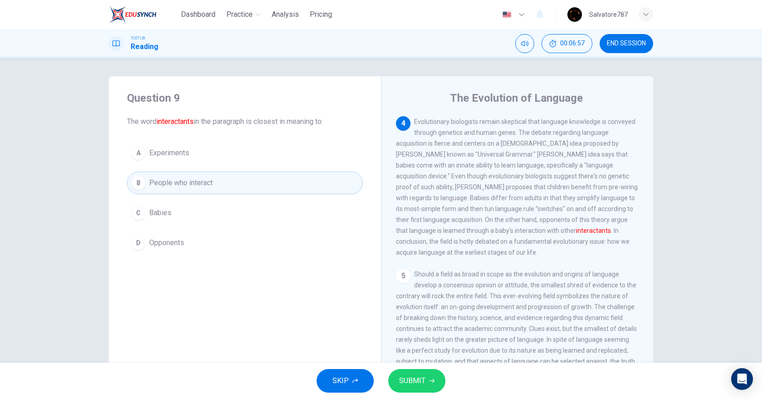
click at [427, 374] on button "SUBMIT" at bounding box center [416, 381] width 57 height 24
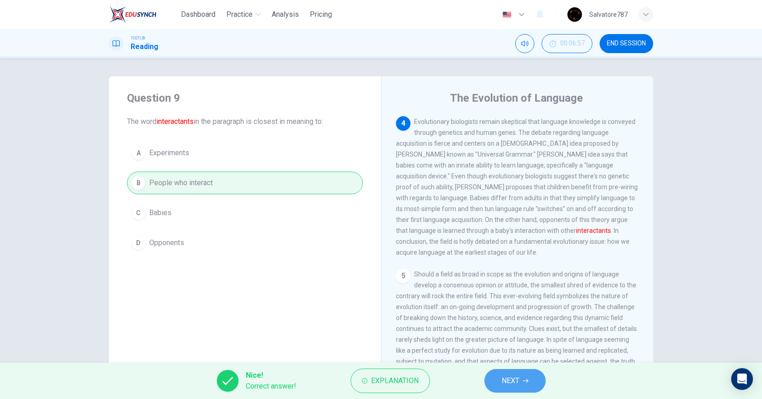
click at [494, 375] on button "NEXT" at bounding box center [514, 381] width 61 height 24
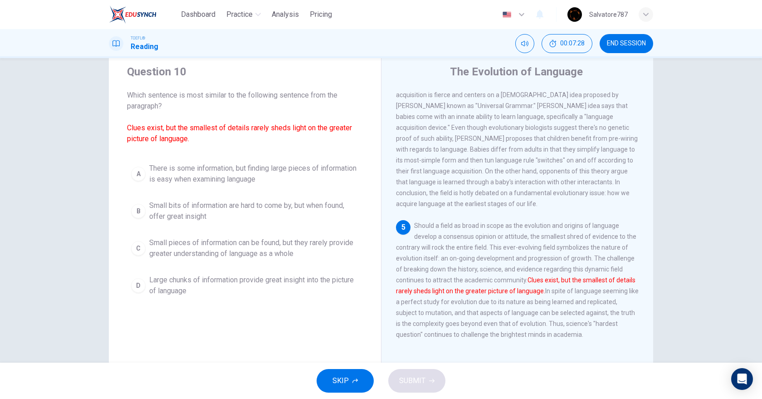
scroll to position [47, 0]
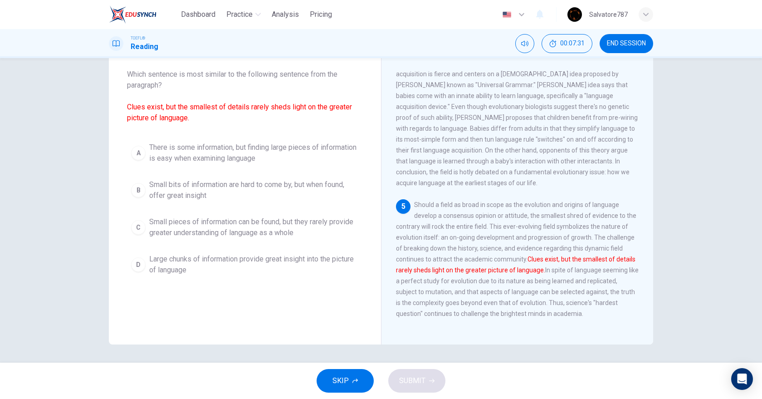
click at [316, 233] on span "Small pieces of information can be found, but they rarely provide greater under…" at bounding box center [254, 227] width 210 height 22
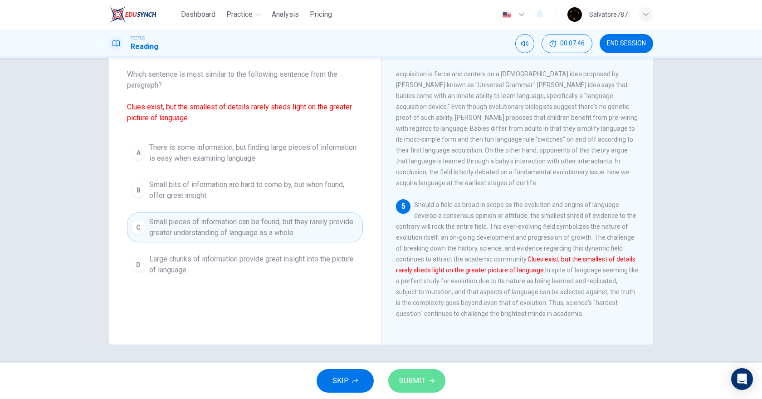
click at [423, 375] on span "SUBMIT" at bounding box center [412, 380] width 26 height 13
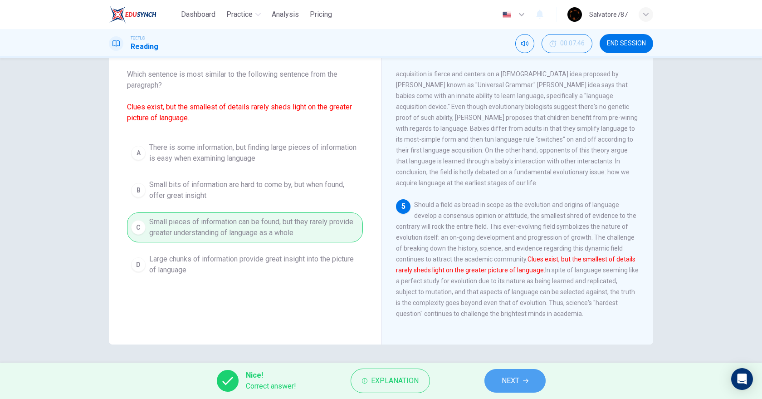
click at [525, 381] on icon "button" at bounding box center [525, 380] width 5 height 5
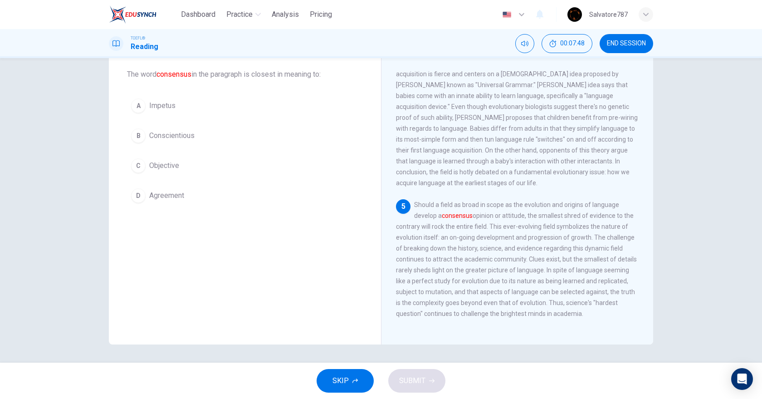
scroll to position [0, 0]
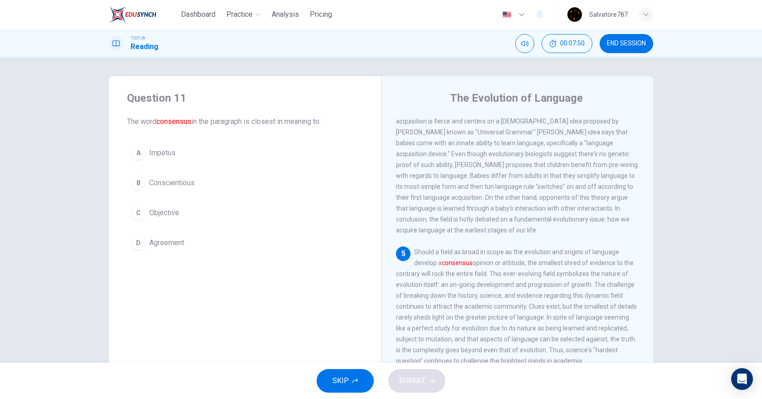
click at [202, 240] on button "D Agreement" at bounding box center [245, 242] width 236 height 23
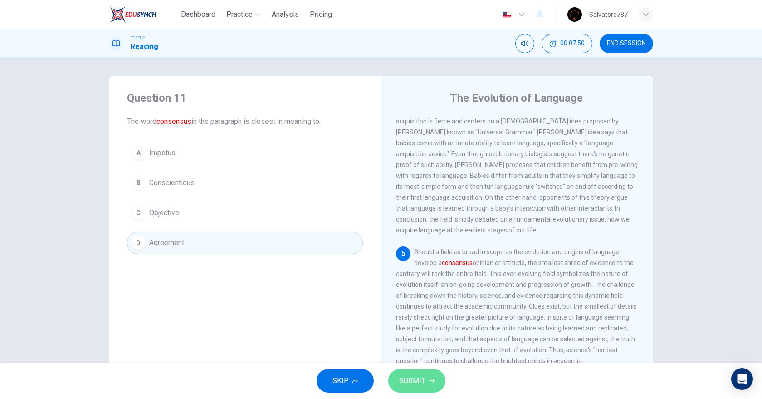
click at [421, 385] on span "SUBMIT" at bounding box center [412, 380] width 26 height 13
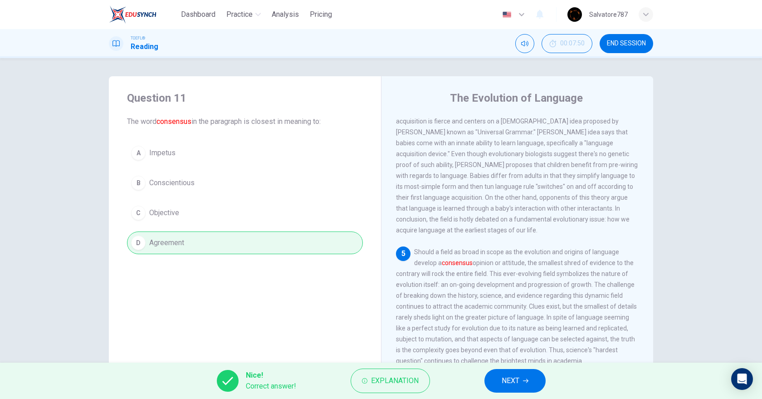
click at [502, 387] on button "NEXT" at bounding box center [514, 381] width 61 height 24
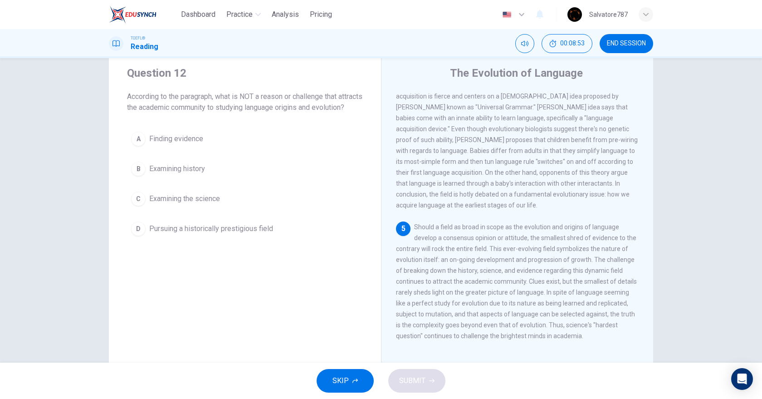
scroll to position [47, 0]
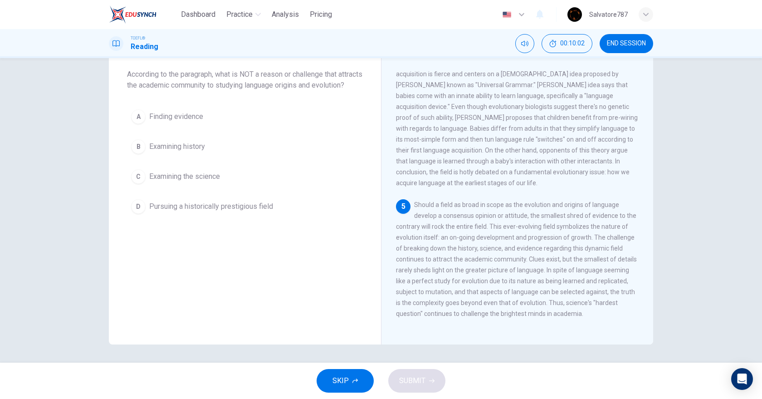
click at [232, 208] on div "A Finding evidence B Examining history C Examining the science D Pursuing a his…" at bounding box center [245, 161] width 236 height 113
click at [235, 212] on span "Pursuing a historically prestigious field" at bounding box center [211, 206] width 124 height 11
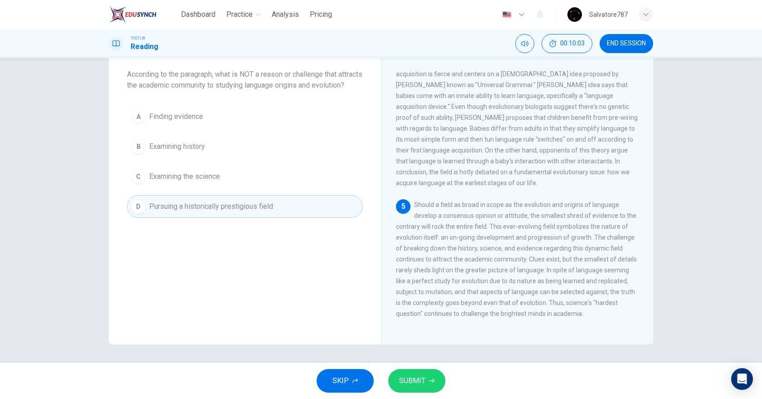
click at [435, 385] on button "SUBMIT" at bounding box center [416, 381] width 57 height 24
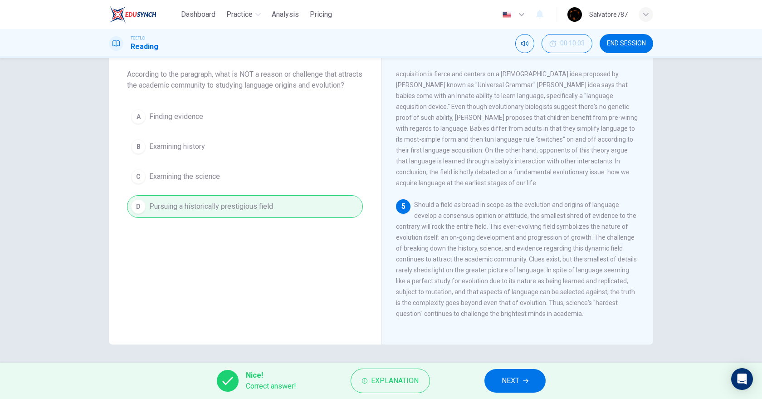
click at [501, 378] on button "NEXT" at bounding box center [514, 381] width 61 height 24
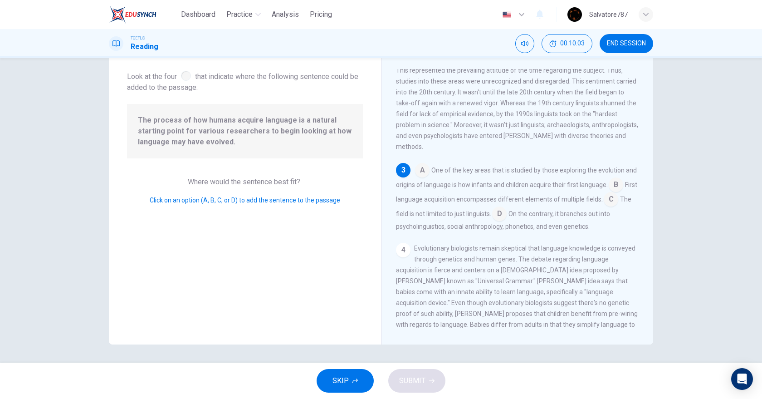
scroll to position [0, 0]
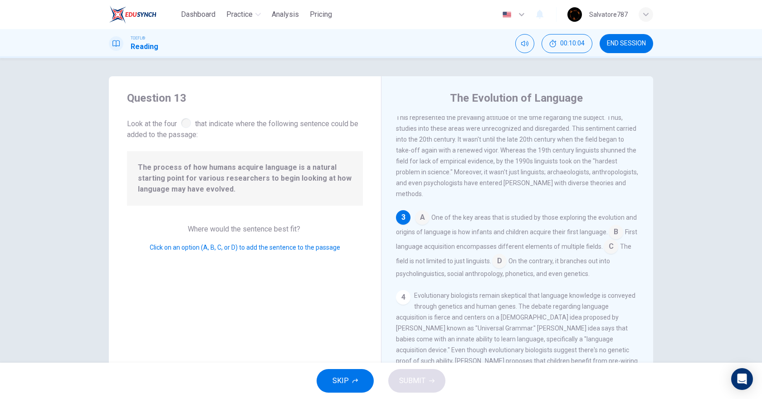
click at [429, 219] on span "One of the key areas that is studied by those exploring the evolution and origi…" at bounding box center [516, 225] width 241 height 22
click at [421, 224] on span "A" at bounding box center [422, 217] width 15 height 15
click at [412, 222] on div "A One of the key areas that is studied by those exploring the evolution and ori…" at bounding box center [517, 244] width 243 height 69
click at [416, 220] on input at bounding box center [422, 218] width 15 height 15
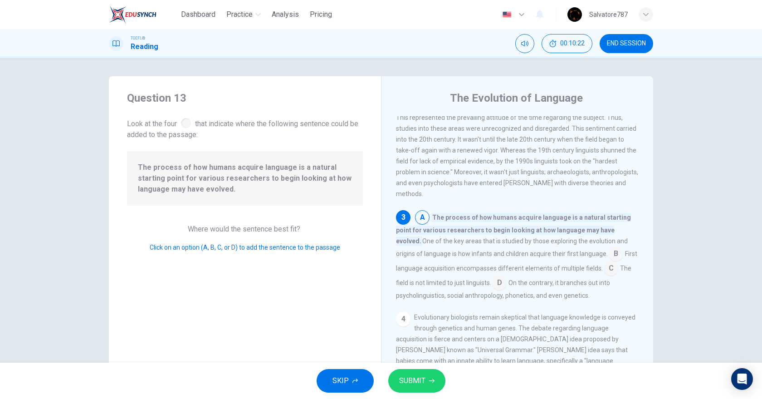
click at [609, 261] on span "B" at bounding box center [616, 253] width 15 height 15
click at [609, 261] on input at bounding box center [616, 254] width 15 height 15
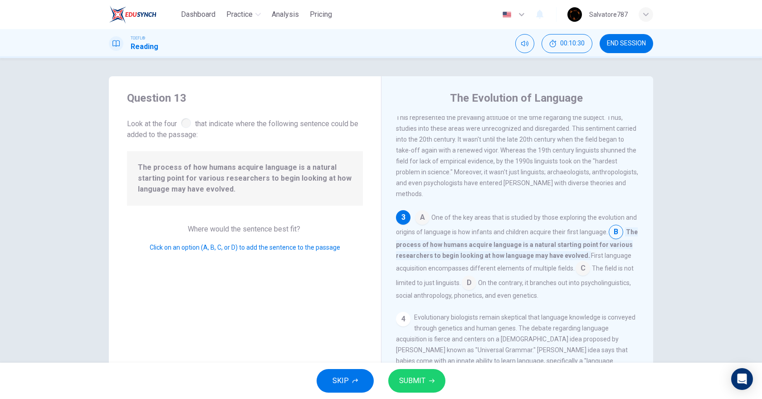
click at [590, 276] on input at bounding box center [583, 269] width 15 height 15
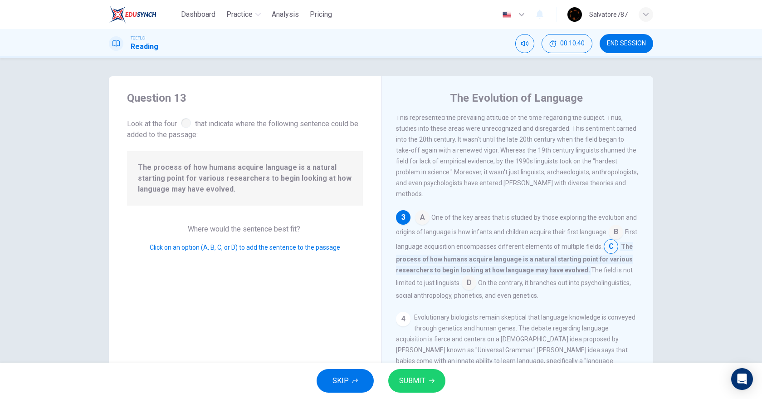
click at [476, 291] on input at bounding box center [469, 283] width 15 height 15
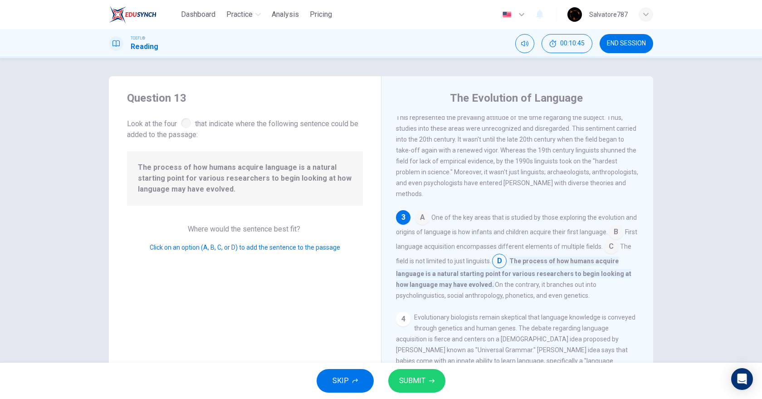
click at [604, 254] on input at bounding box center [611, 247] width 15 height 15
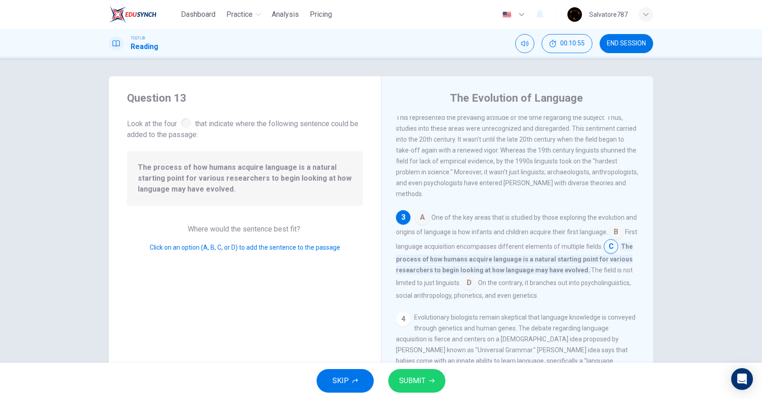
click at [609, 240] on input at bounding box center [616, 232] width 15 height 15
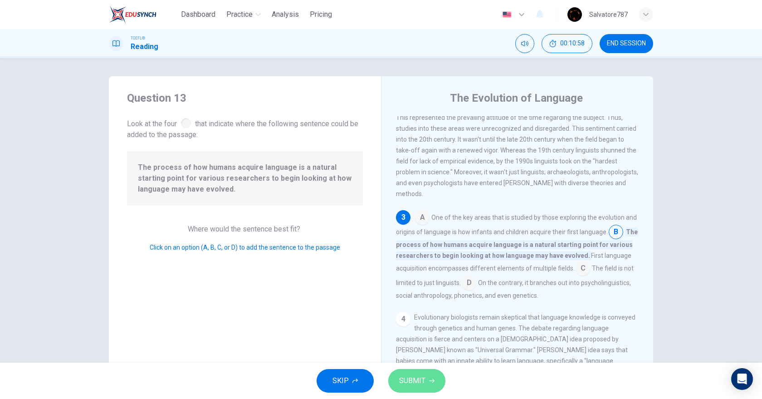
click at [426, 377] on button "SUBMIT" at bounding box center [416, 381] width 57 height 24
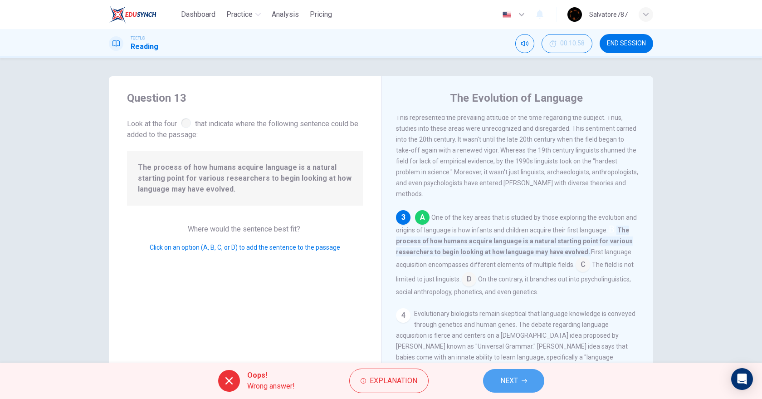
click at [496, 377] on button "NEXT" at bounding box center [513, 381] width 61 height 24
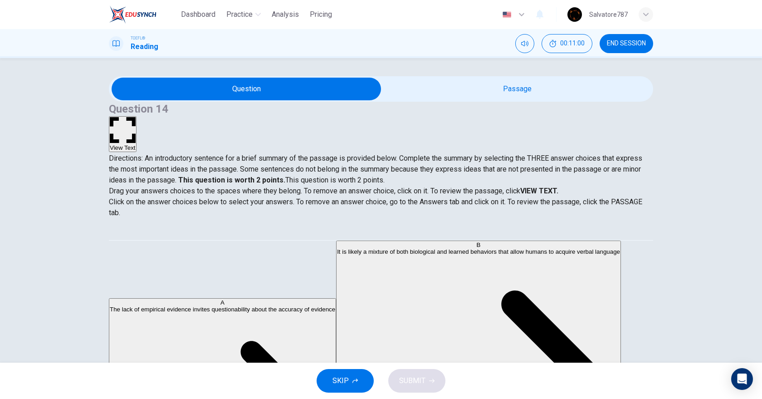
click at [137, 116] on button "View Text" at bounding box center [123, 134] width 28 height 36
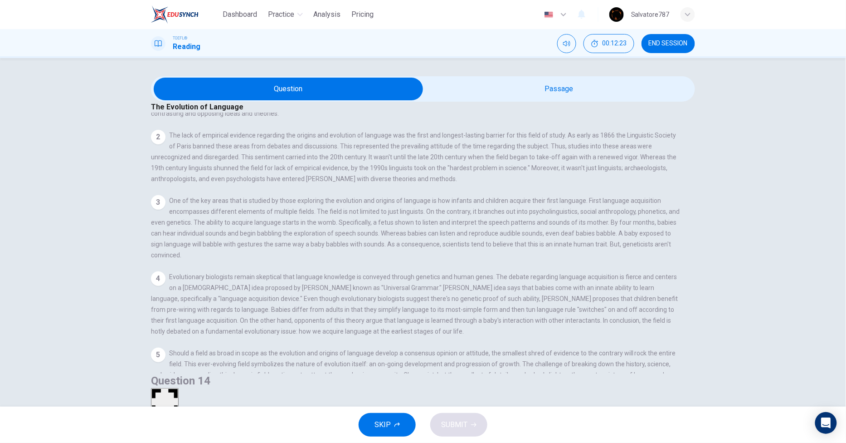
scroll to position [3, 0]
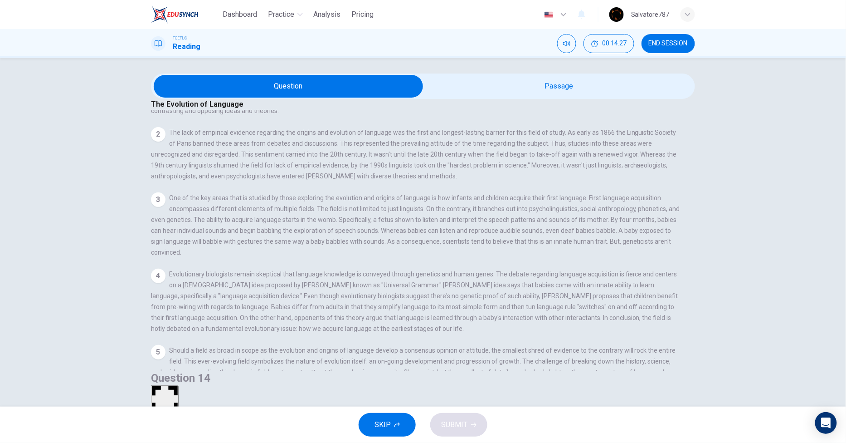
click at [192, 61] on button "View Question" at bounding box center [171, 36] width 41 height 49
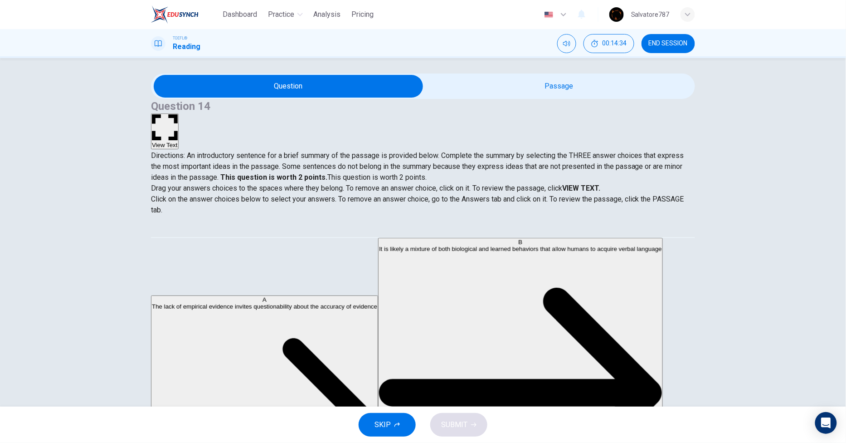
drag, startPoint x: 299, startPoint y: 288, endPoint x: 299, endPoint y: 293, distance: 5.4
drag, startPoint x: 259, startPoint y: 271, endPoint x: 387, endPoint y: 269, distance: 127.9
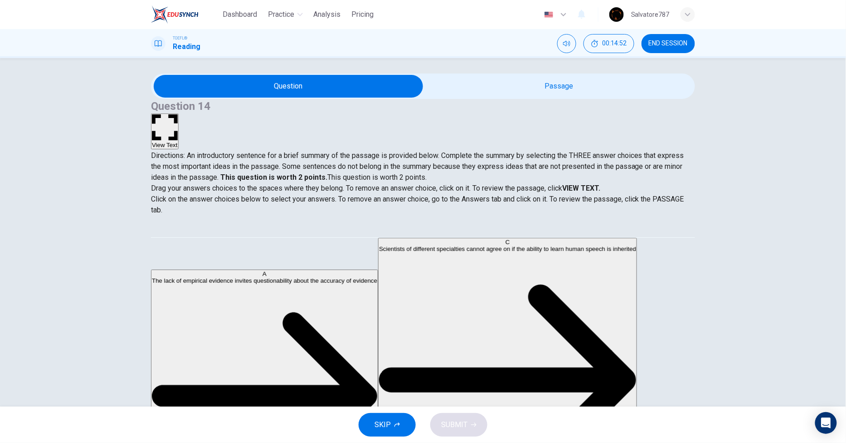
scroll to position [114, 0]
drag, startPoint x: 271, startPoint y: 320, endPoint x: 445, endPoint y: 299, distance: 175.0
drag, startPoint x: 368, startPoint y: 296, endPoint x: 249, endPoint y: 310, distance: 119.3
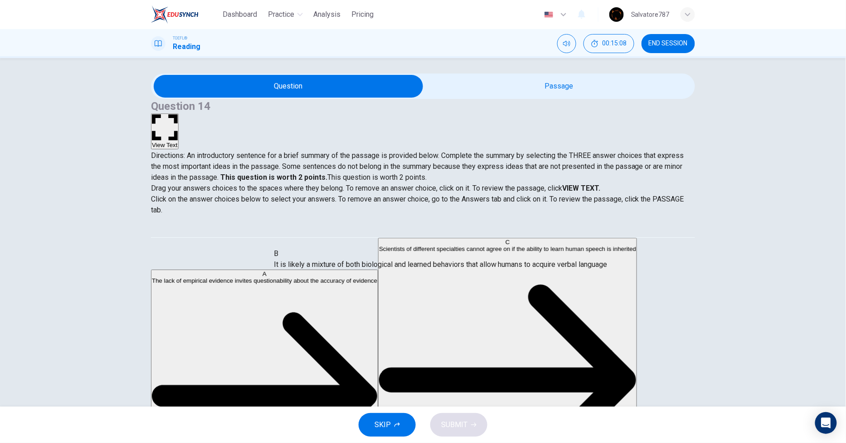
drag, startPoint x: 368, startPoint y: 267, endPoint x: 273, endPoint y: 273, distance: 95.0
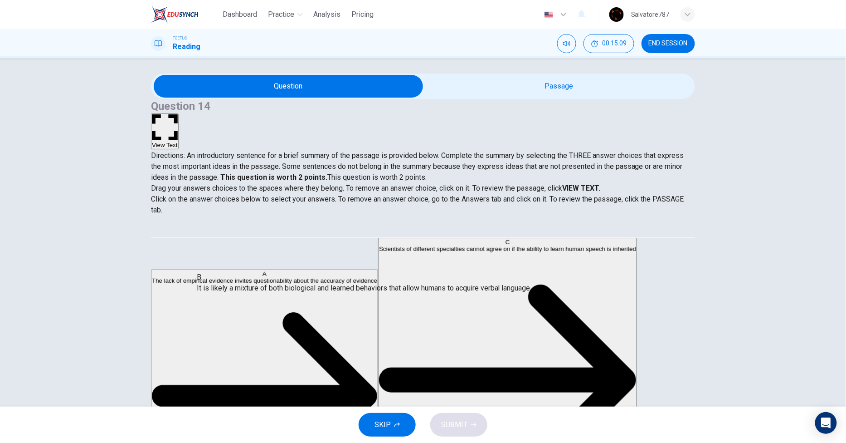
drag, startPoint x: 314, startPoint y: 266, endPoint x: 205, endPoint y: 287, distance: 111.4
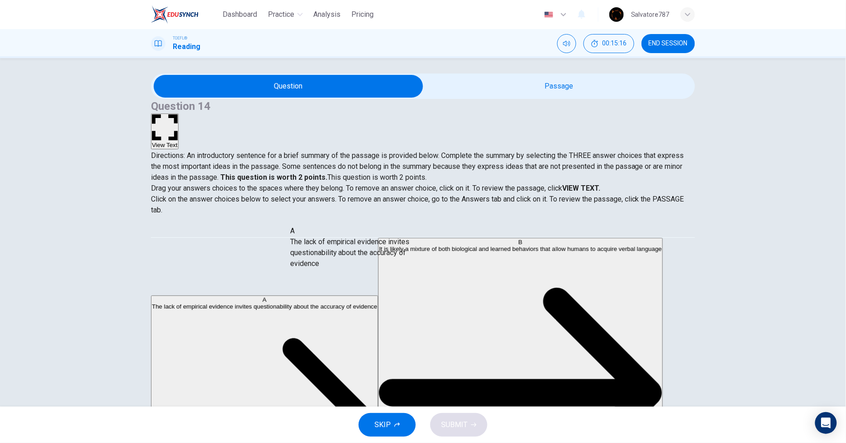
drag, startPoint x: 264, startPoint y: 259, endPoint x: 409, endPoint y: 246, distance: 146.2
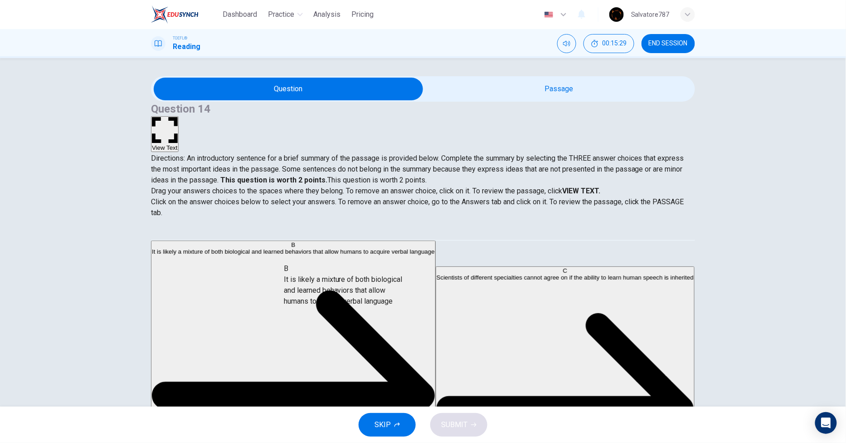
drag, startPoint x: 249, startPoint y: 282, endPoint x: 370, endPoint y: 305, distance: 122.8
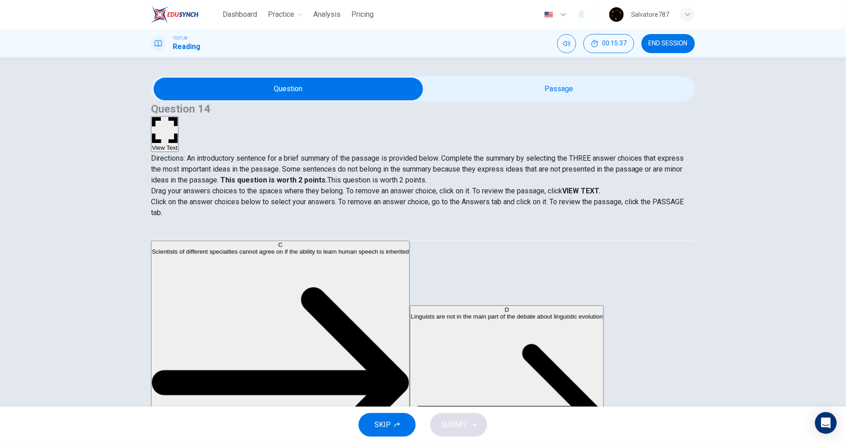
click at [179, 116] on button "View Text" at bounding box center [165, 134] width 28 height 36
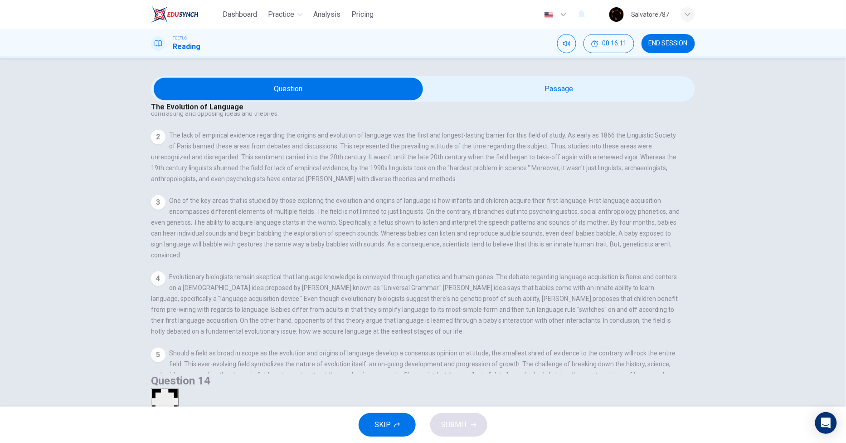
scroll to position [38, 0]
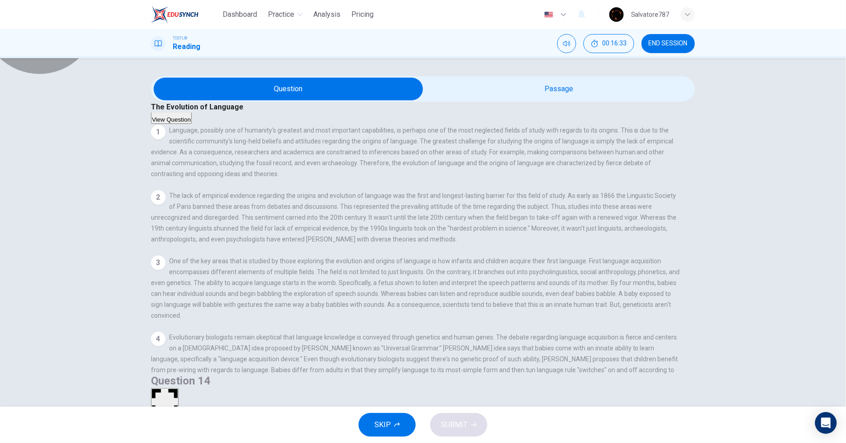
click at [192, 107] on button "View Question" at bounding box center [171, 99] width 41 height 49
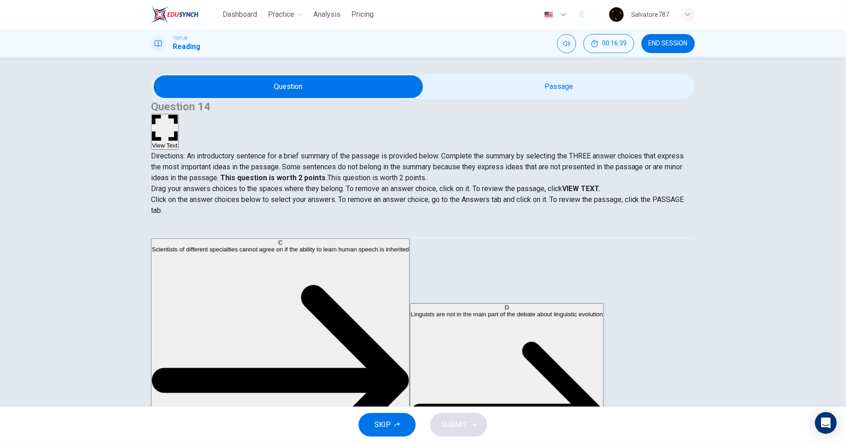
scroll to position [3, 0]
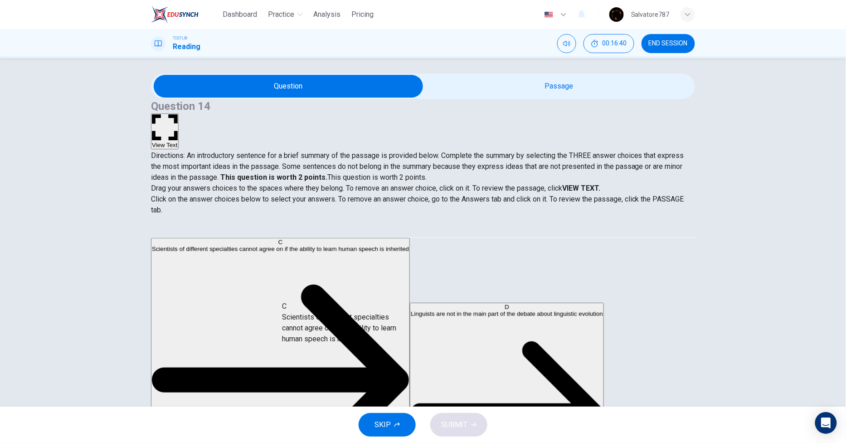
drag, startPoint x: 260, startPoint y: 257, endPoint x: 379, endPoint y: 327, distance: 137.9
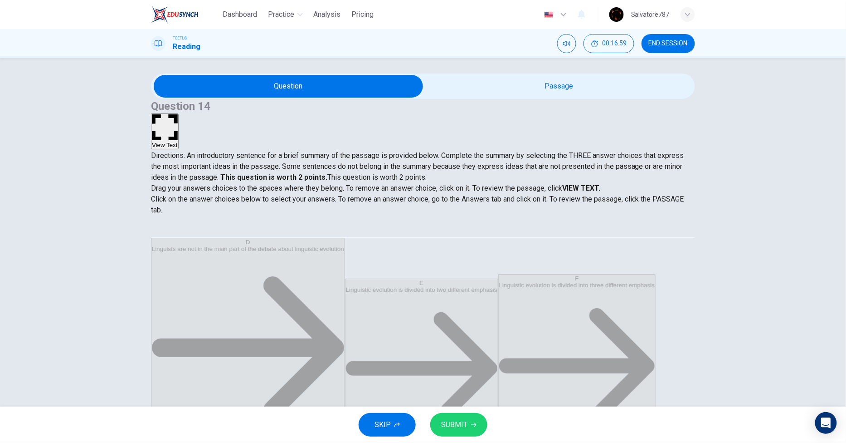
click at [179, 113] on button "View Text" at bounding box center [165, 131] width 28 height 36
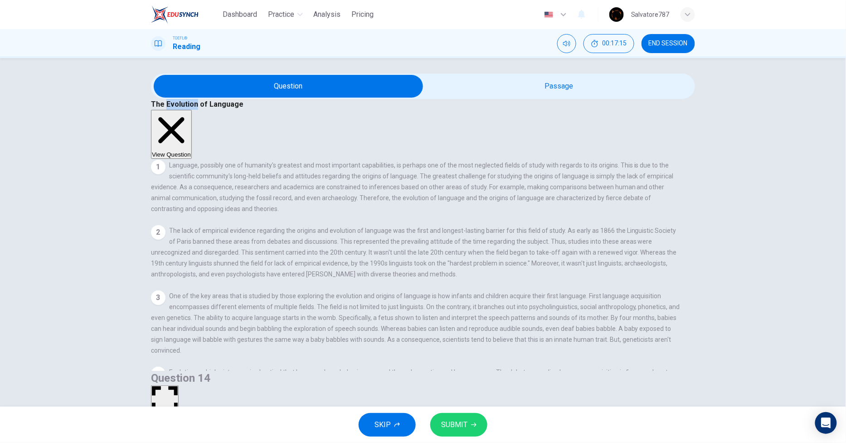
click at [192, 110] on button "View Question" at bounding box center [171, 134] width 41 height 49
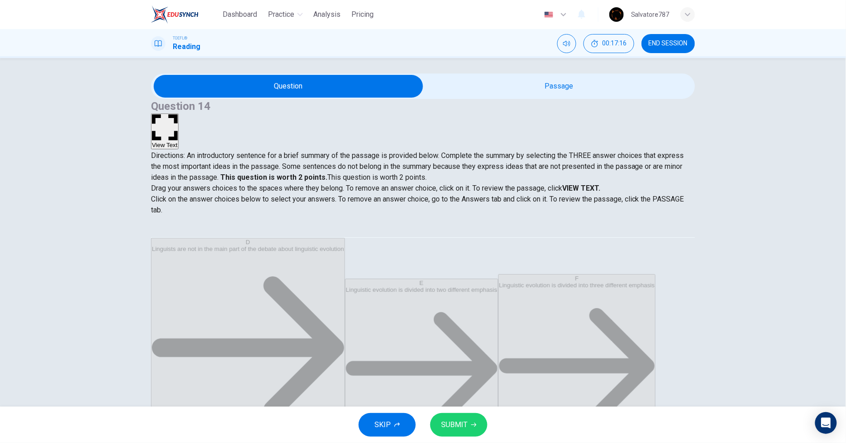
click at [469, 398] on button "SUBMIT" at bounding box center [458, 425] width 57 height 24
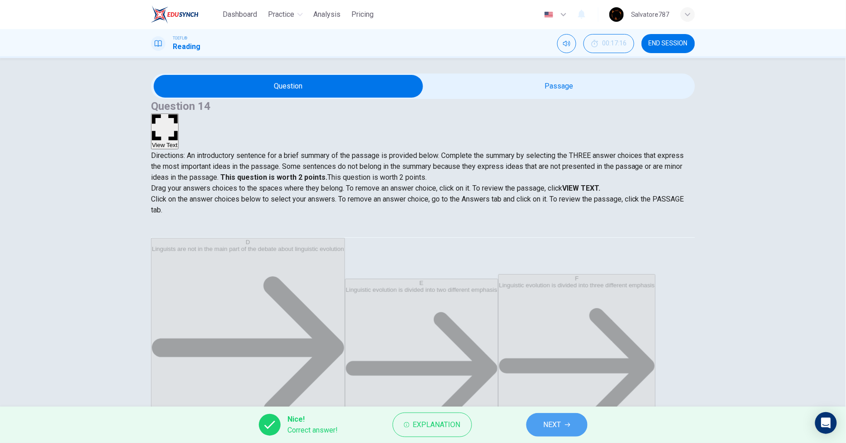
click at [544, 398] on span "NEXT" at bounding box center [553, 424] width 18 height 13
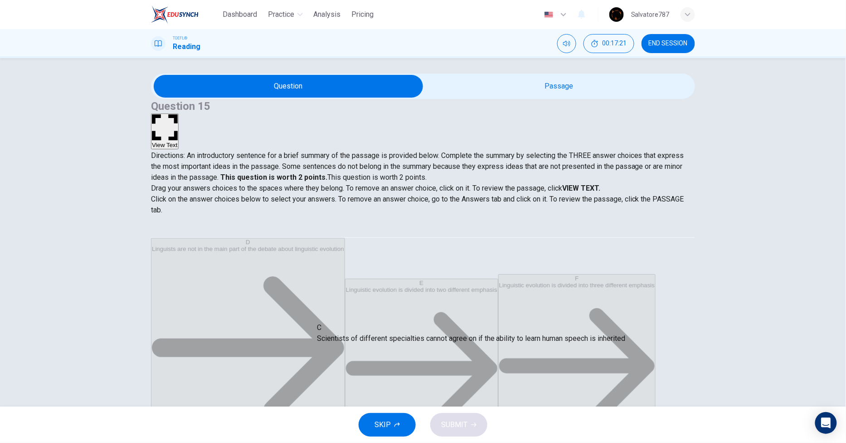
drag, startPoint x: 334, startPoint y: 341, endPoint x: 333, endPoint y: 346, distance: 5.6
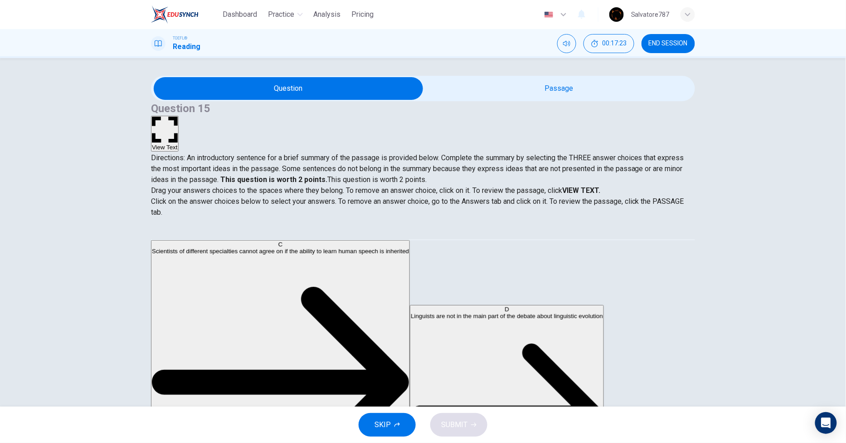
scroll to position [0, 0]
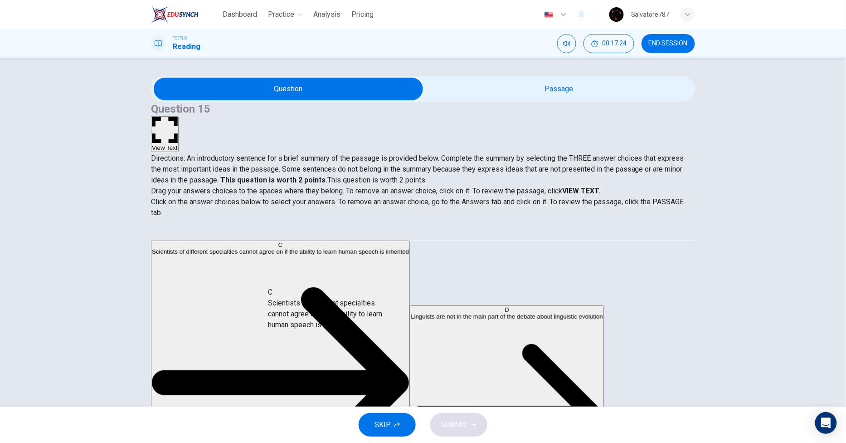
drag, startPoint x: 252, startPoint y: 275, endPoint x: 359, endPoint y: 325, distance: 117.9
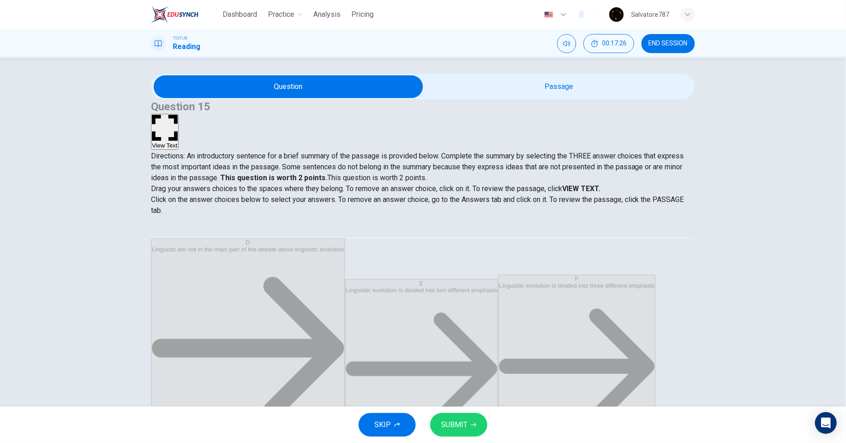
scroll to position [3, 0]
click at [456, 398] on span "SUBMIT" at bounding box center [454, 424] width 26 height 13
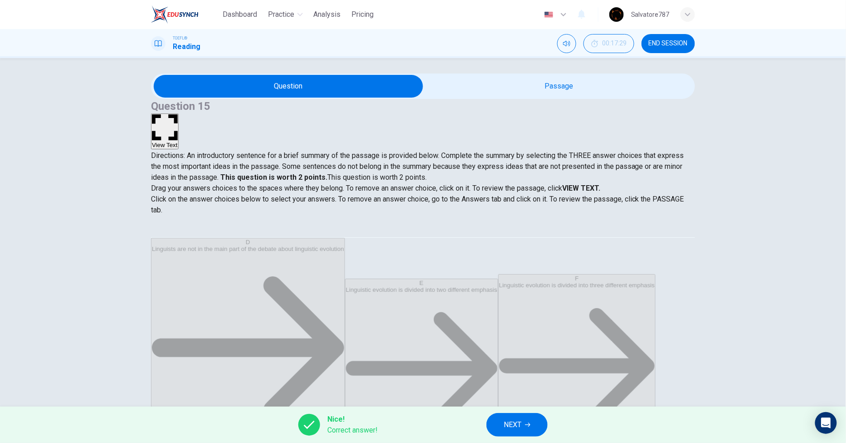
click at [509, 398] on span "NEXT" at bounding box center [513, 424] width 18 height 13
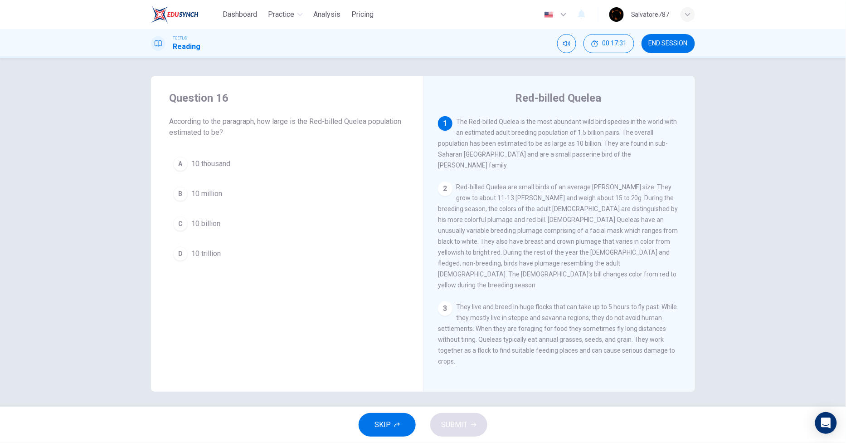
click at [702, 41] on div "TOEFL® Reading 00:17:31 END SESSION" at bounding box center [423, 43] width 573 height 19
click at [692, 43] on button "END SESSION" at bounding box center [669, 43] width 54 height 19
